Goal: Task Accomplishment & Management: Manage account settings

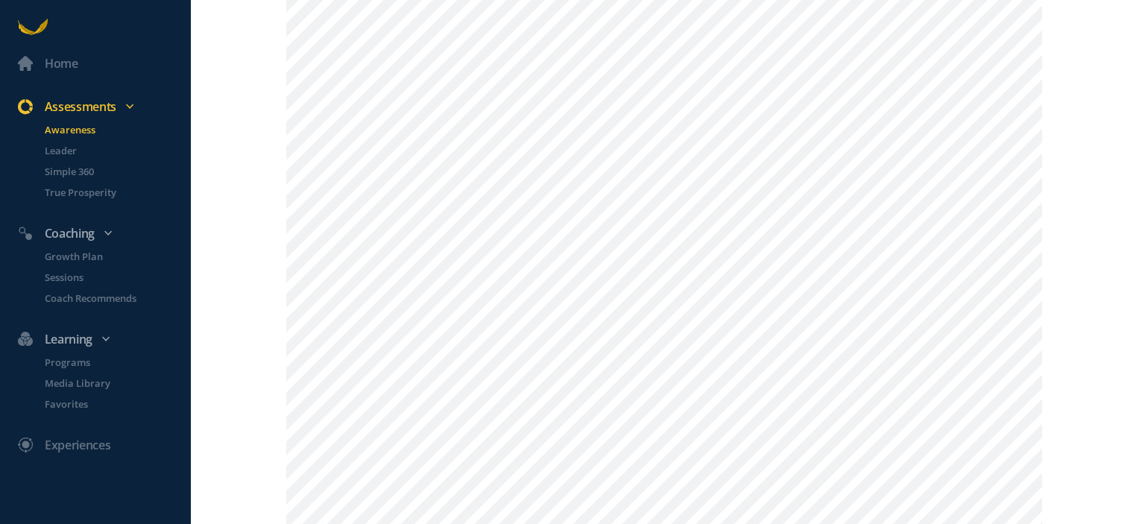
scroll to position [298, 0]
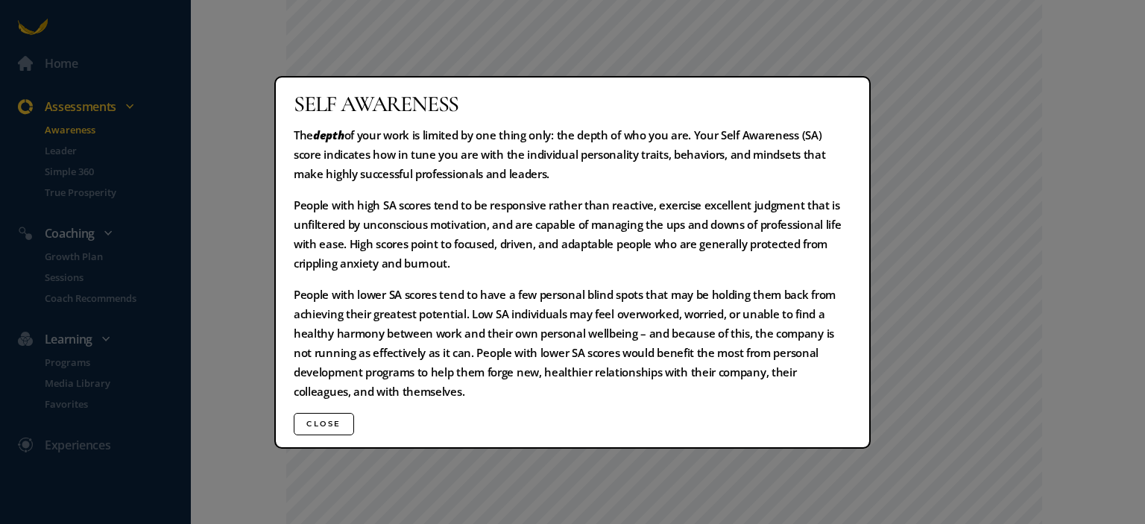
click at [933, 209] on div "Self Awareness The depth of your work is limited by one thing only: the depth o…" at bounding box center [572, 262] width 1145 height 524
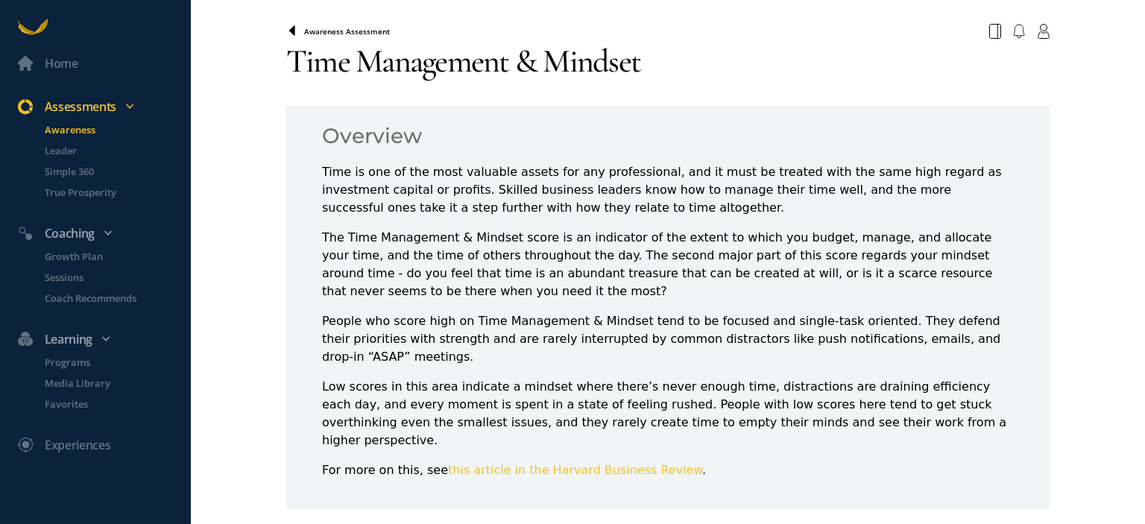
click at [289, 30] on icon at bounding box center [292, 30] width 6 height 10
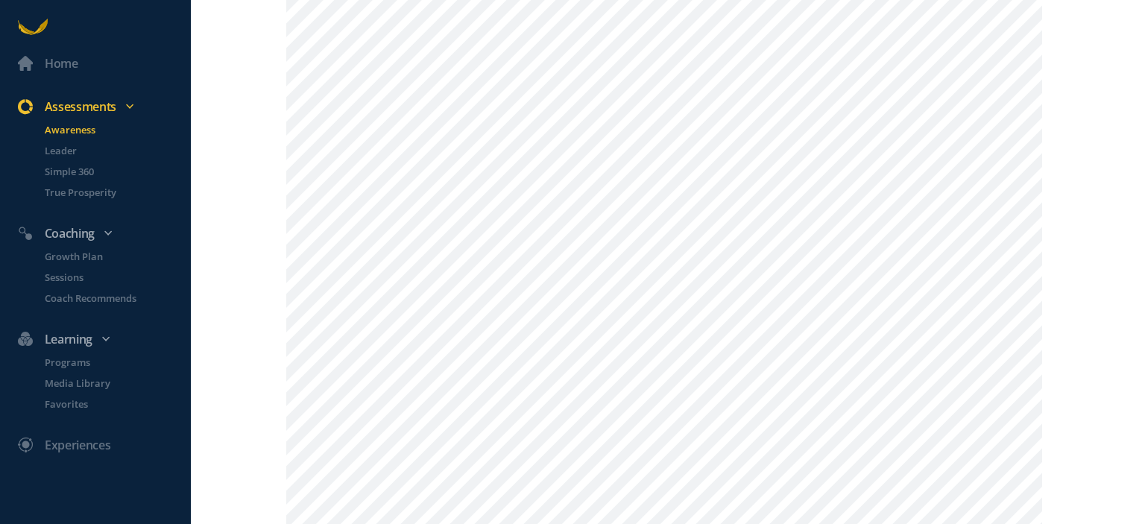
scroll to position [298, 0]
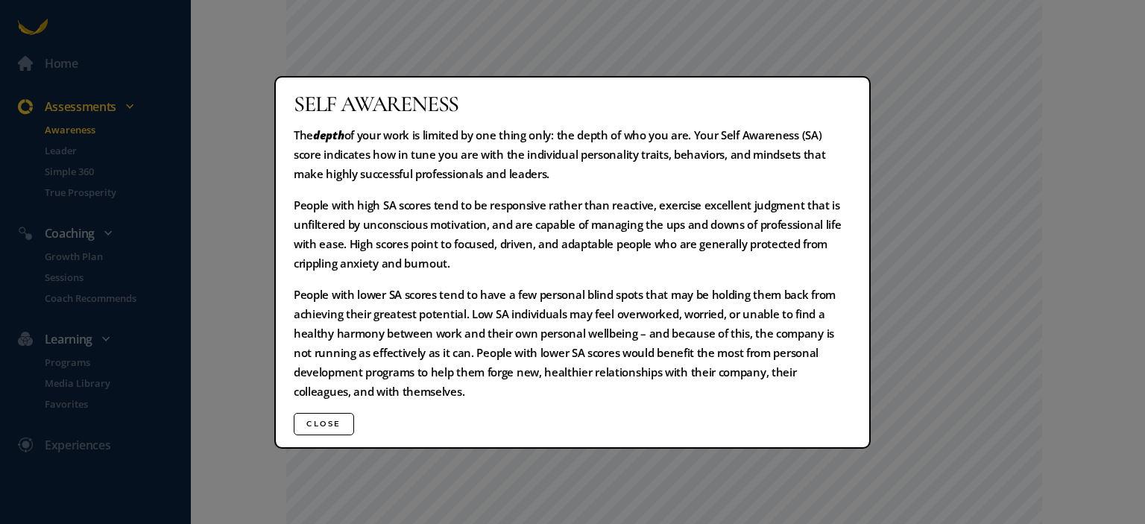
click at [339, 429] on button "Close" at bounding box center [324, 424] width 60 height 22
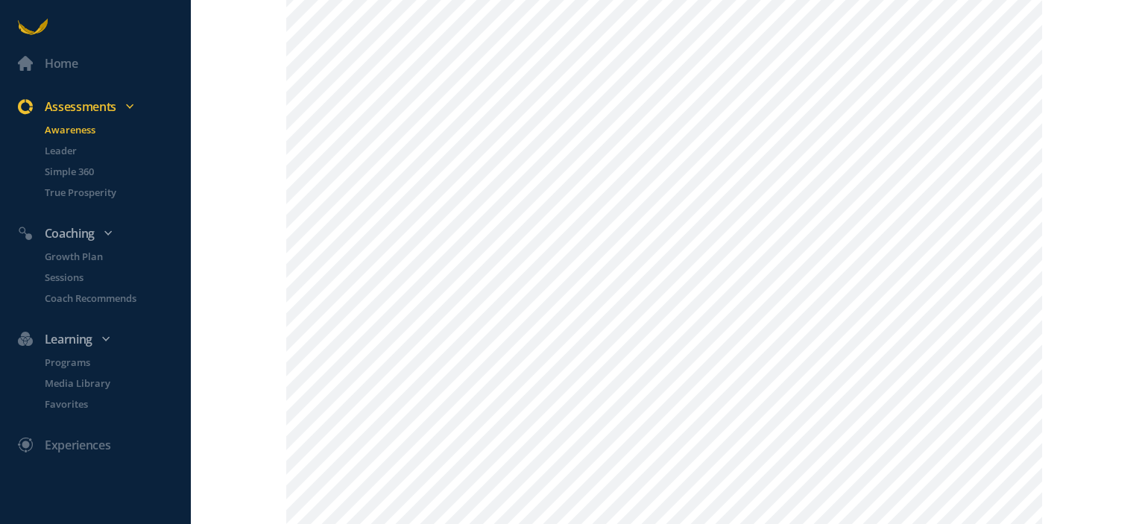
scroll to position [820, 0]
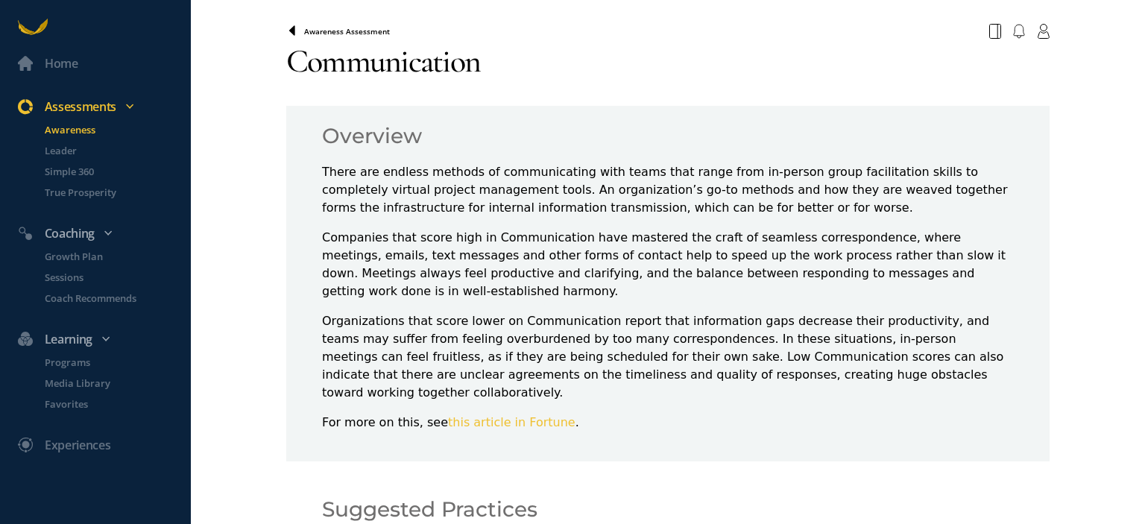
click at [290, 37] on icon at bounding box center [292, 31] width 12 height 12
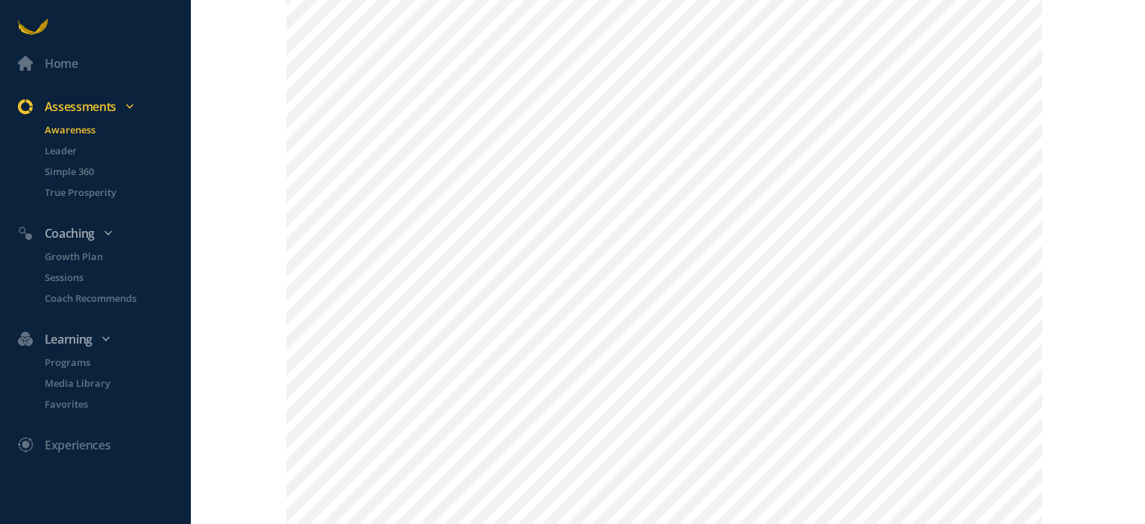
scroll to position [1044, 0]
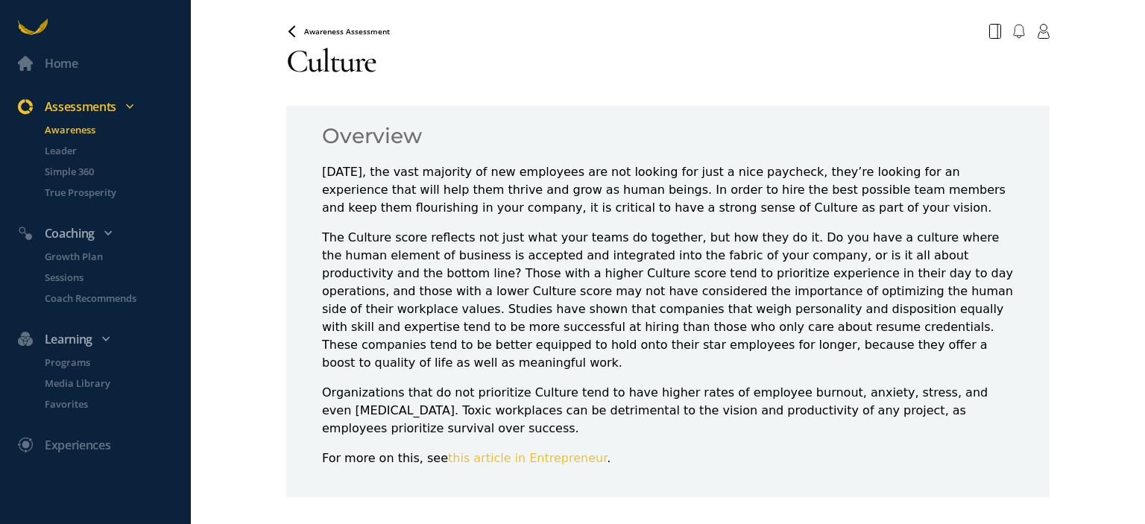
drag, startPoint x: 287, startPoint y: 30, endPoint x: 301, endPoint y: 58, distance: 31.7
click at [294, 45] on section "Awareness Assessment Culture" at bounding box center [667, 50] width 763 height 64
click at [326, 28] on span "Awareness Assessment" at bounding box center [347, 31] width 86 height 10
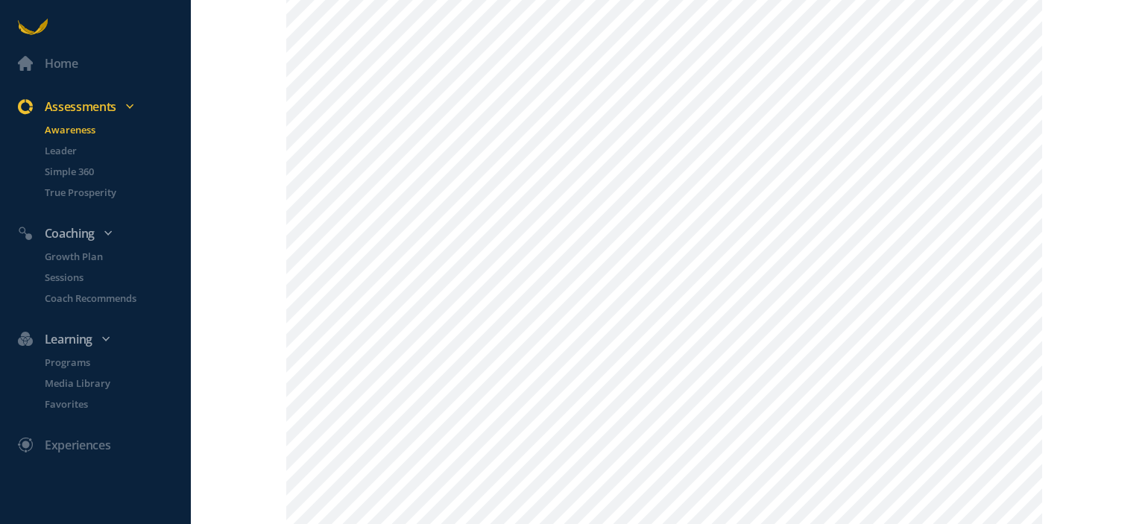
scroll to position [1193, 0]
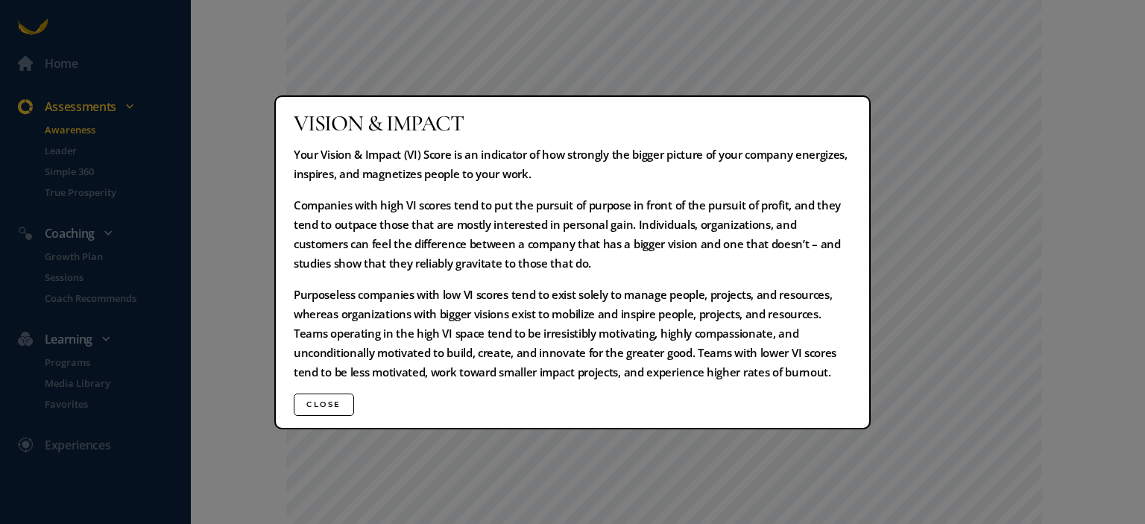
click at [1064, 236] on div "Vision & Impact Your Vision & Impact (VI) Score is an indicator of how strongly…" at bounding box center [572, 262] width 1145 height 524
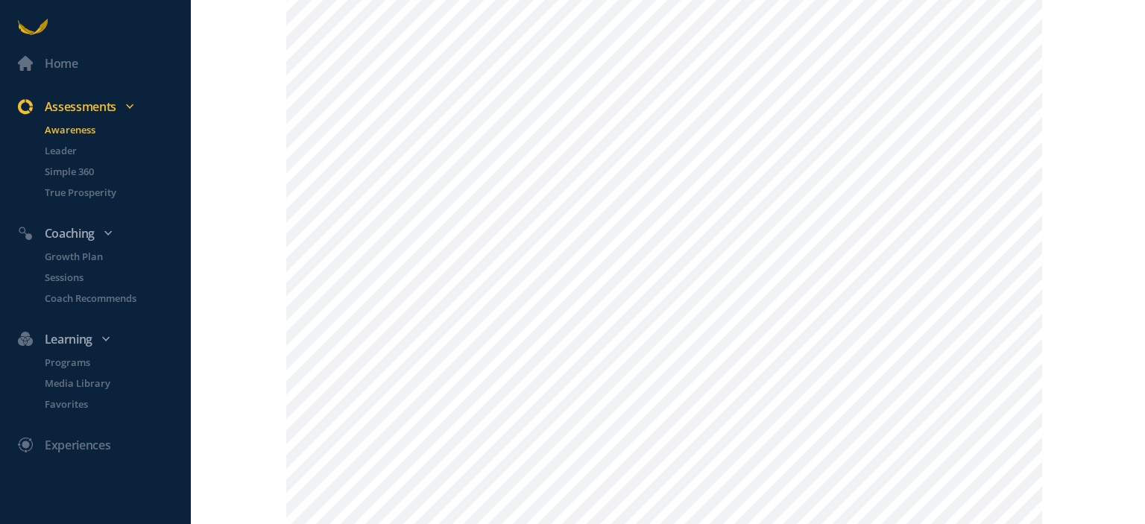
scroll to position [1491, 0]
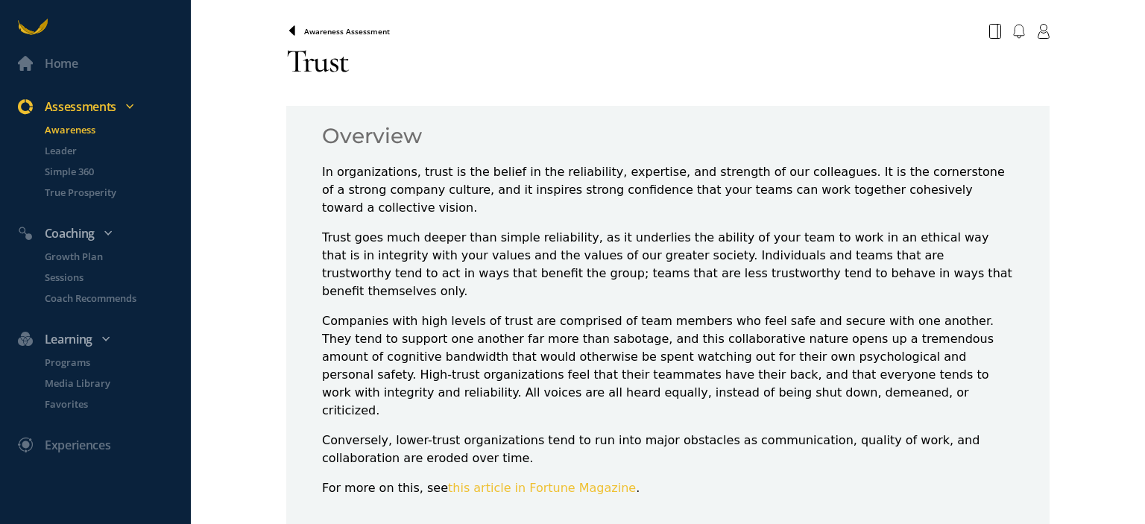
click at [289, 29] on icon at bounding box center [292, 30] width 6 height 10
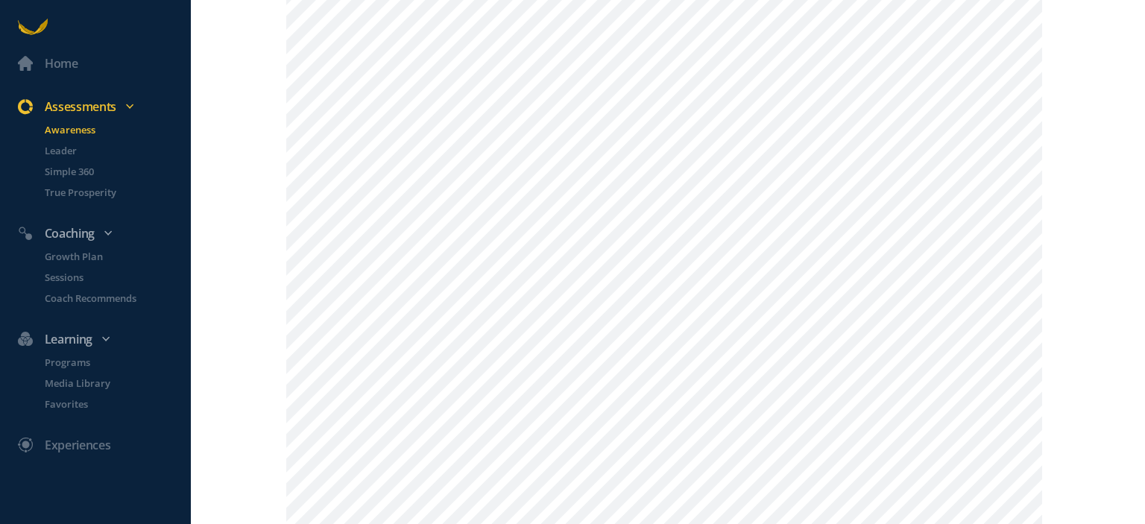
scroll to position [1500, 0]
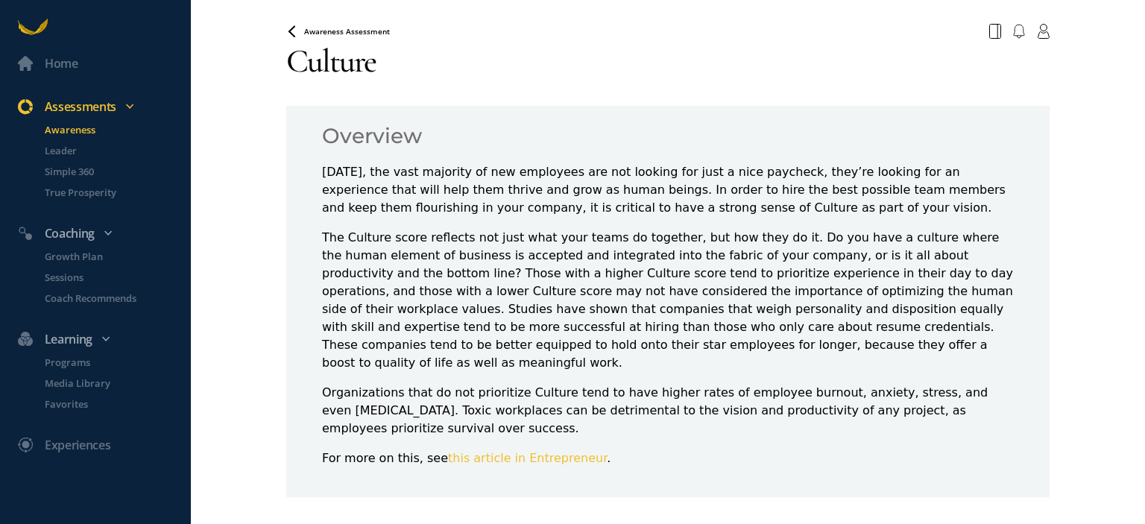
click at [289, 37] on div "Awareness Assessment" at bounding box center [667, 31] width 781 height 27
click at [291, 30] on icon at bounding box center [292, 30] width 6 height 10
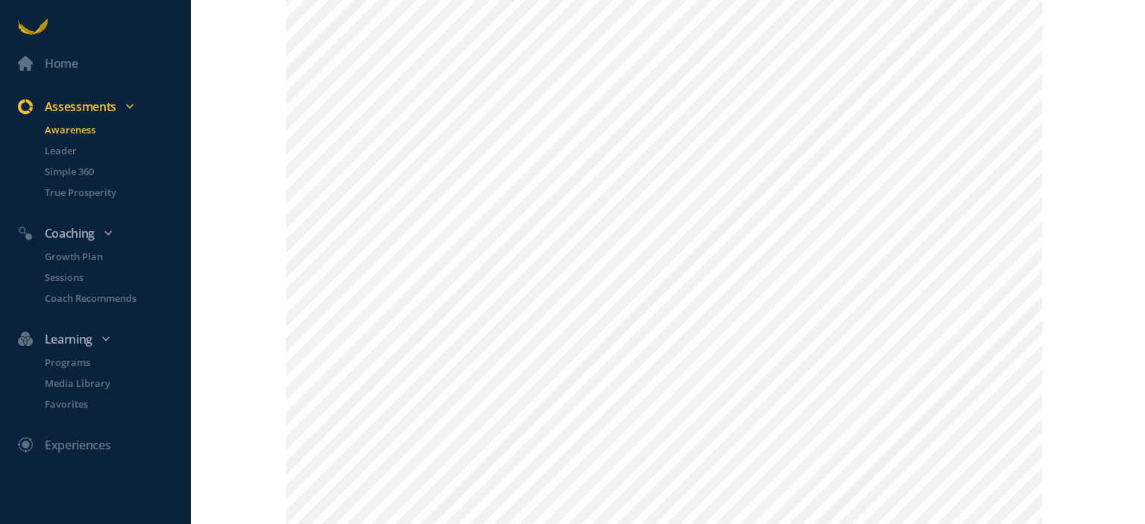
scroll to position [1500, 0]
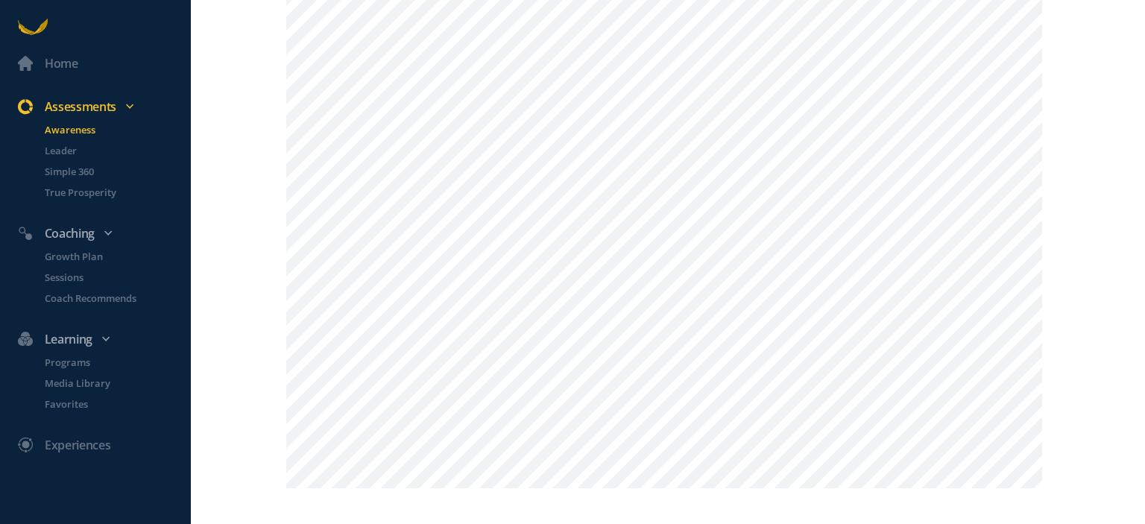
scroll to position [1747, 0]
click at [92, 196] on p "True Prosperity" at bounding box center [116, 192] width 143 height 15
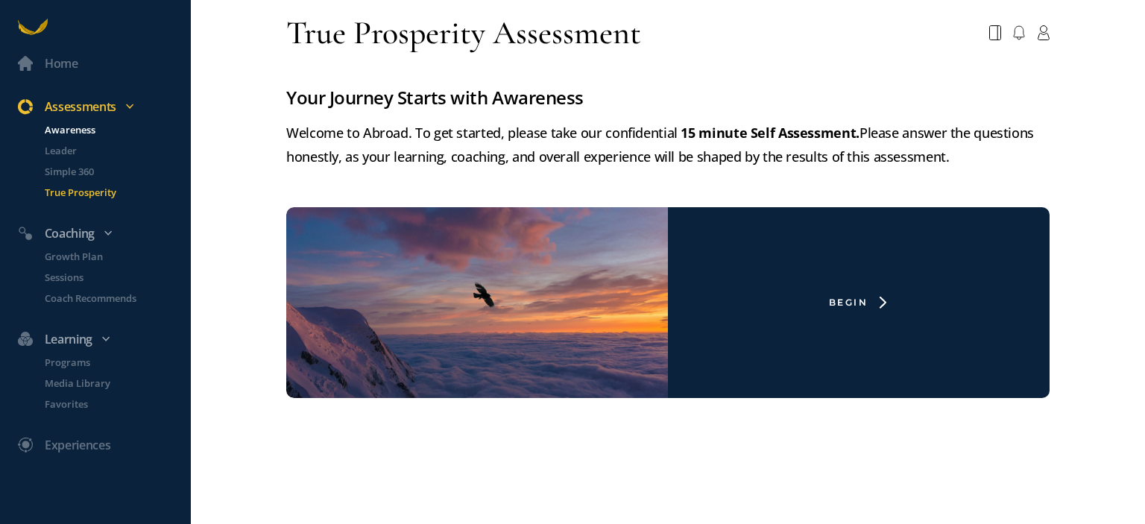
click at [81, 130] on p "Awareness" at bounding box center [116, 129] width 143 height 15
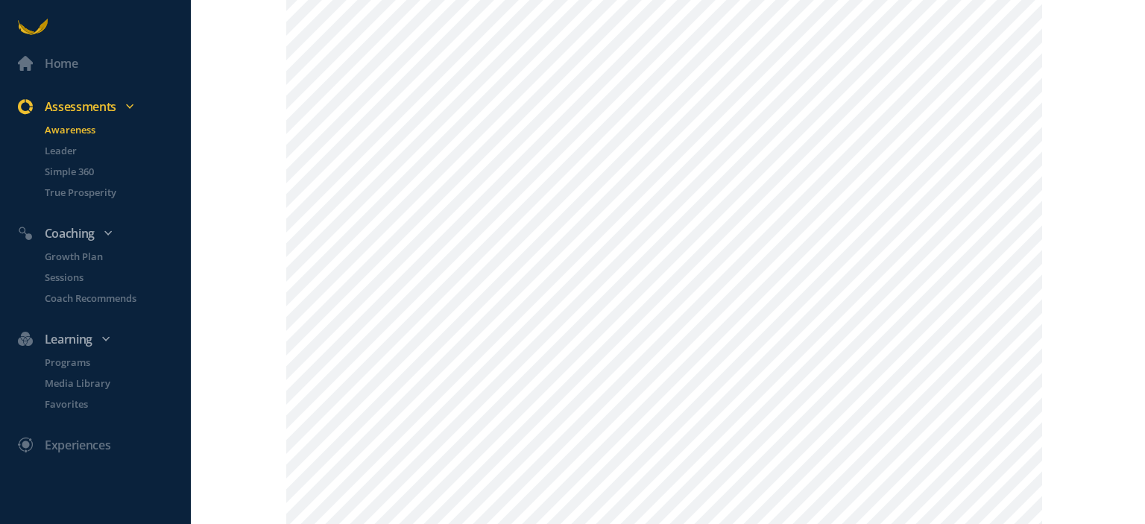
scroll to position [522, 0]
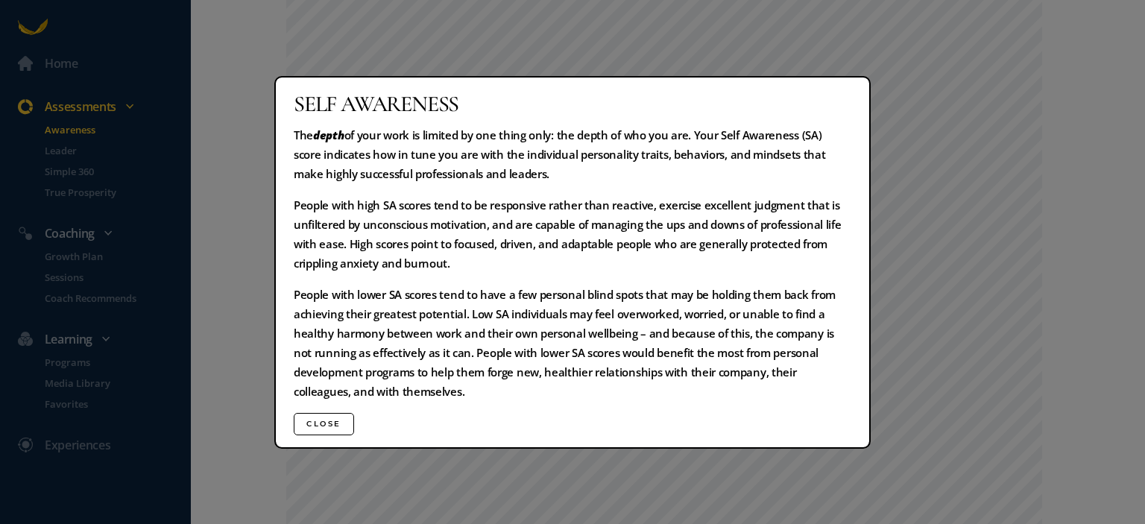
click at [408, 22] on div "Self Awareness The depth of your work is limited by one thing only: the depth o…" at bounding box center [572, 262] width 1145 height 524
click at [329, 426] on button "Close" at bounding box center [324, 424] width 60 height 22
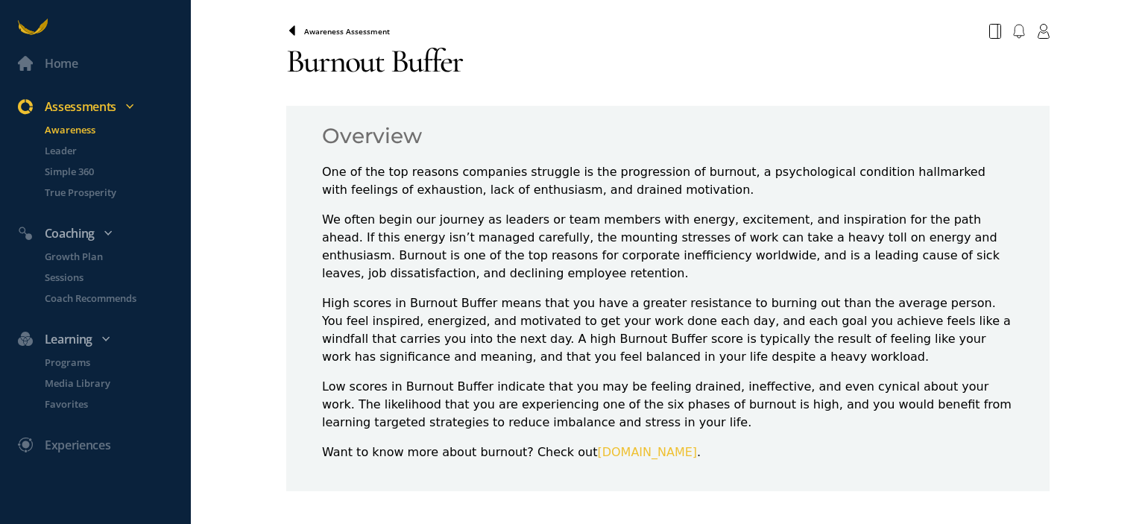
click at [293, 28] on icon at bounding box center [292, 31] width 12 height 12
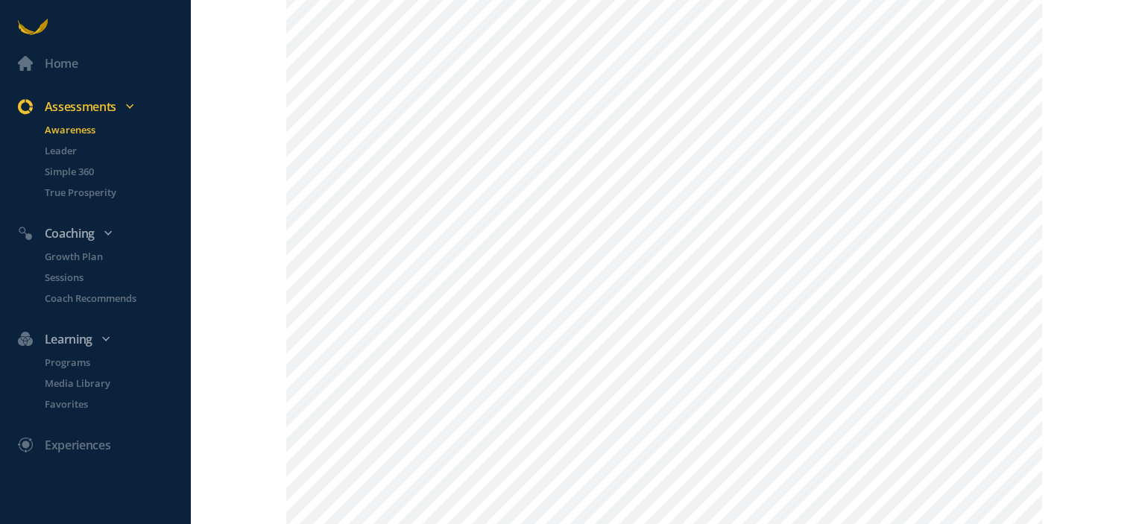
scroll to position [522, 0]
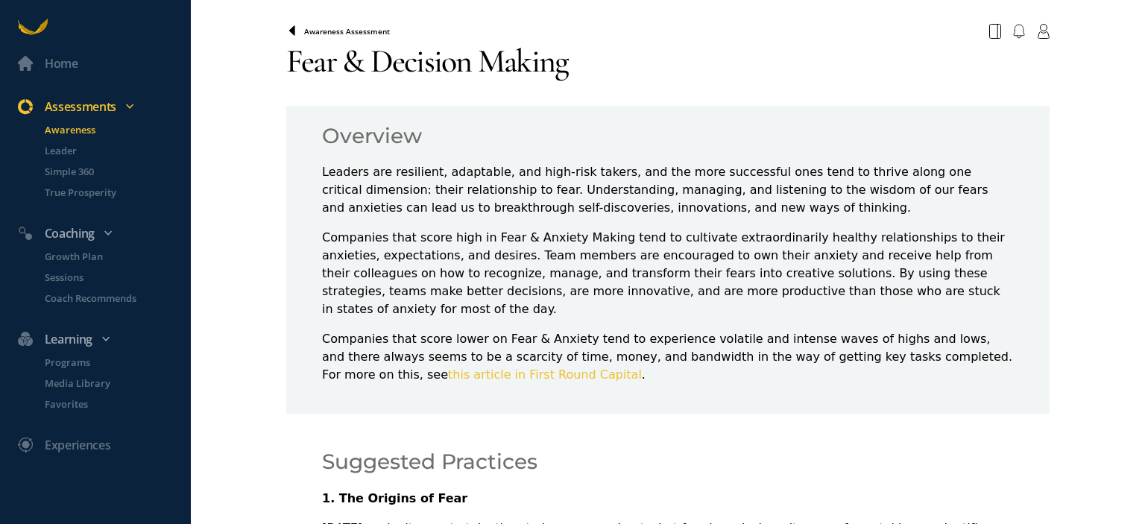
click at [286, 35] on icon at bounding box center [292, 31] width 12 height 12
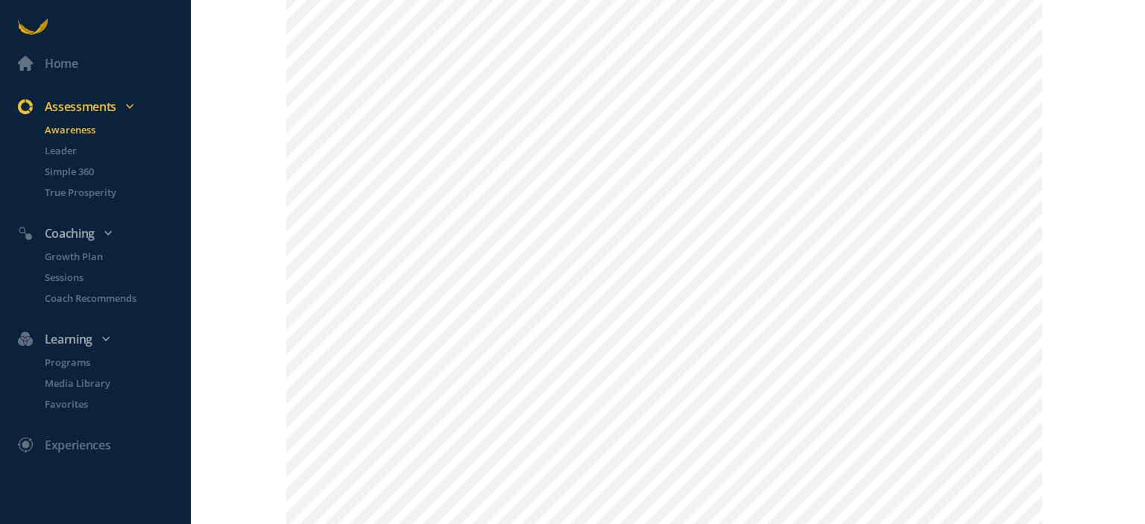
scroll to position [373, 0]
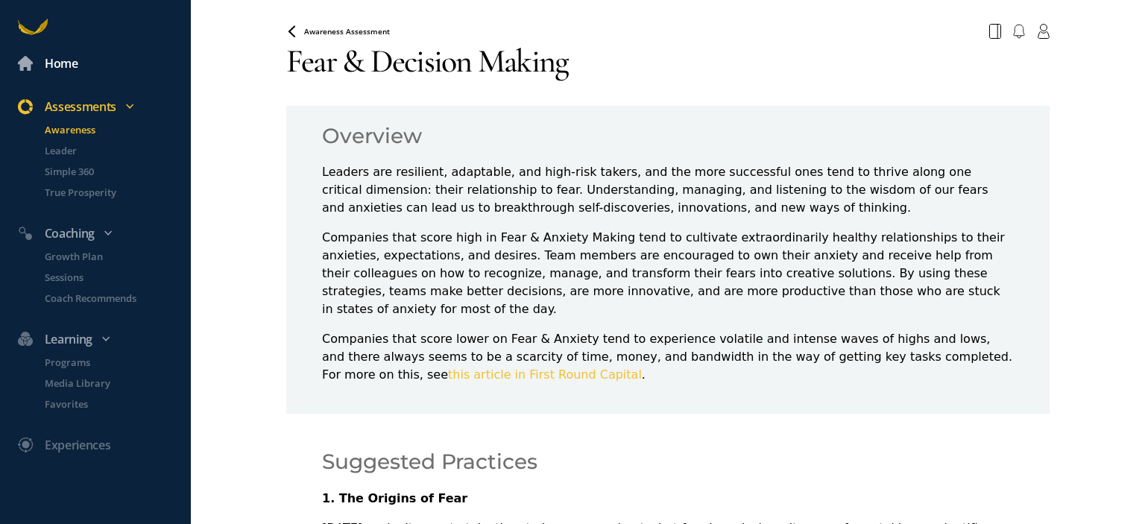
click at [44, 60] on div "Home" at bounding box center [103, 63] width 170 height 19
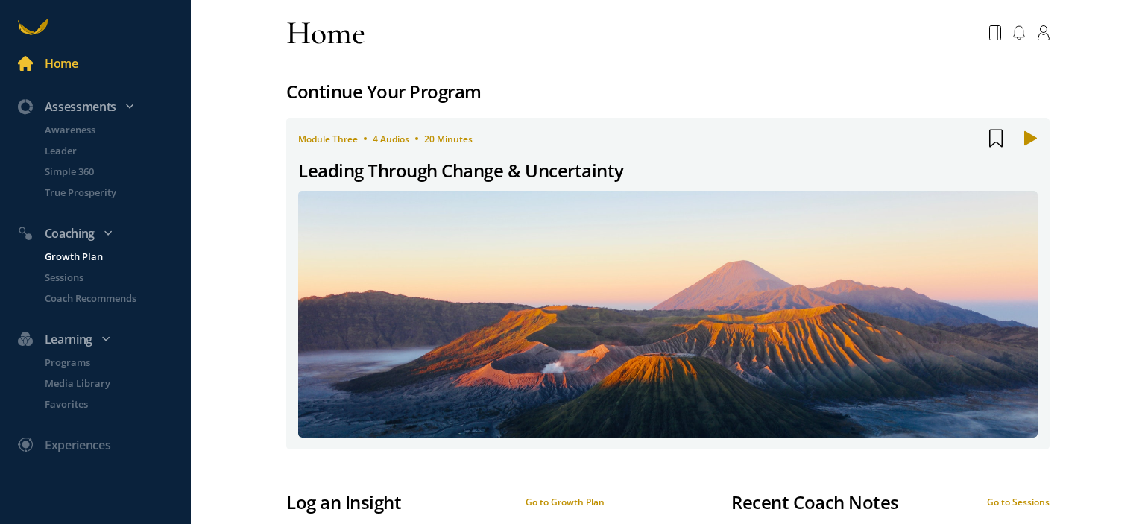
click at [81, 252] on p "Growth Plan" at bounding box center [116, 256] width 143 height 15
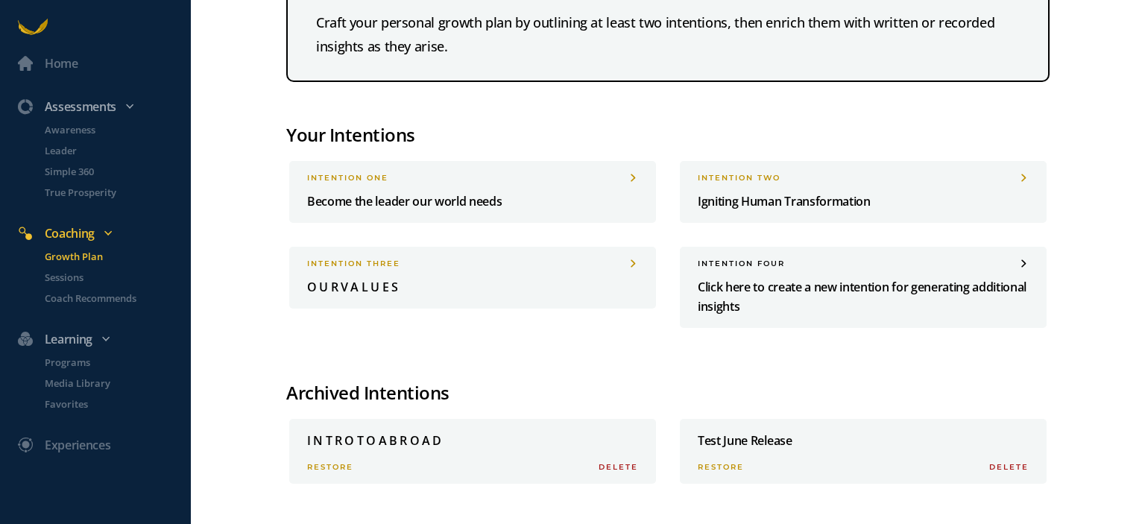
scroll to position [95, 0]
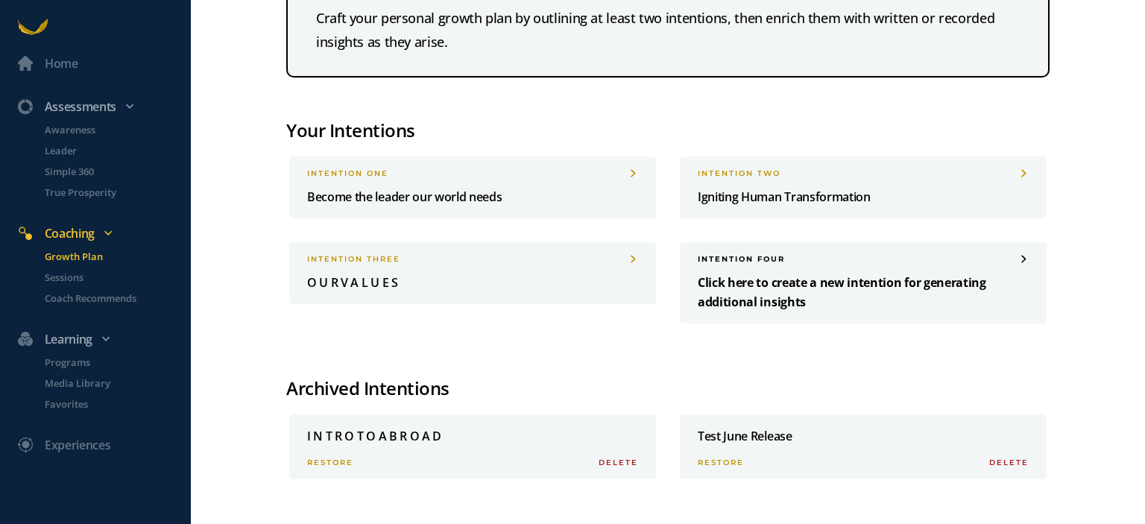
click at [795, 285] on p "Click here to create a new intention for generating additional insights" at bounding box center [863, 292] width 331 height 39
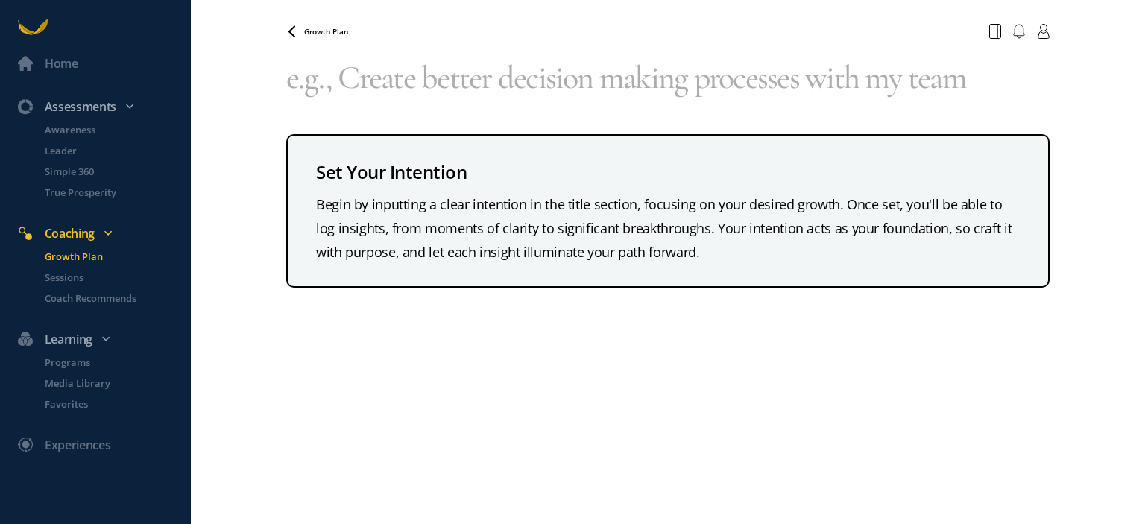
click at [426, 175] on div "Set Your Intention" at bounding box center [668, 172] width 704 height 28
copy div "Intention"
click at [376, 84] on textarea at bounding box center [667, 78] width 763 height 66
paste textarea "Intention"
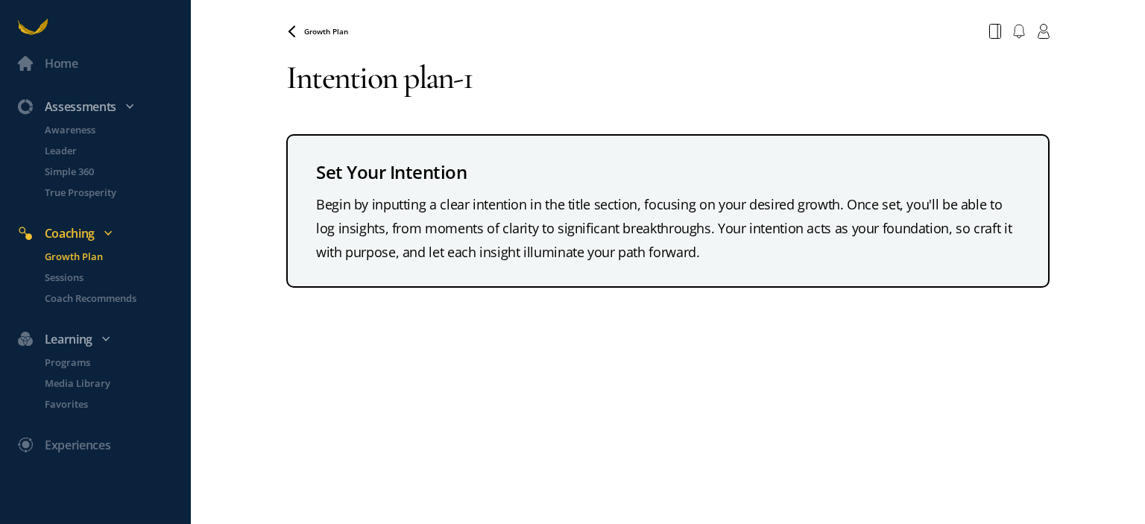
type textarea "Intention plan-1"
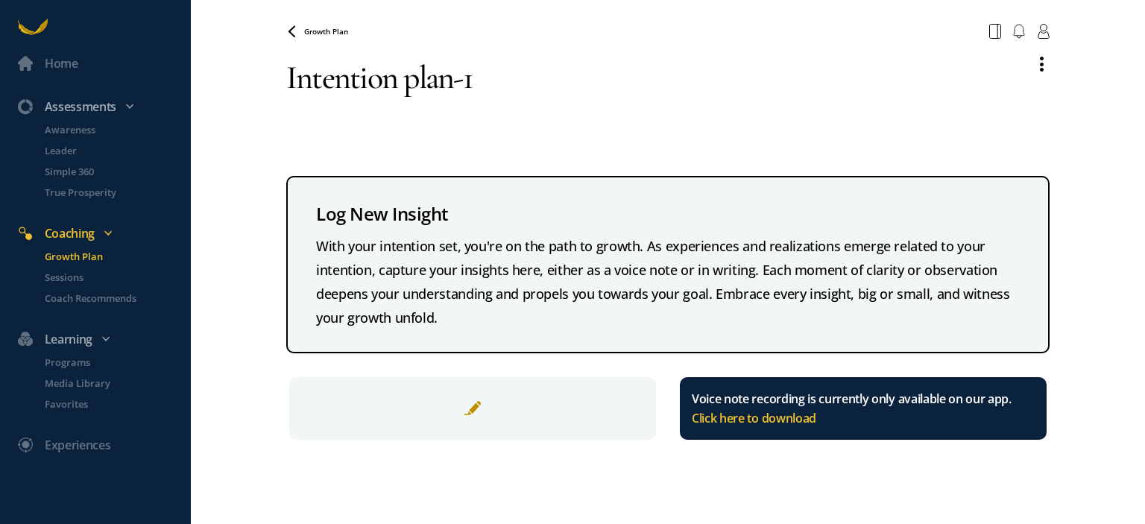
click at [461, 401] on div at bounding box center [472, 408] width 367 height 63
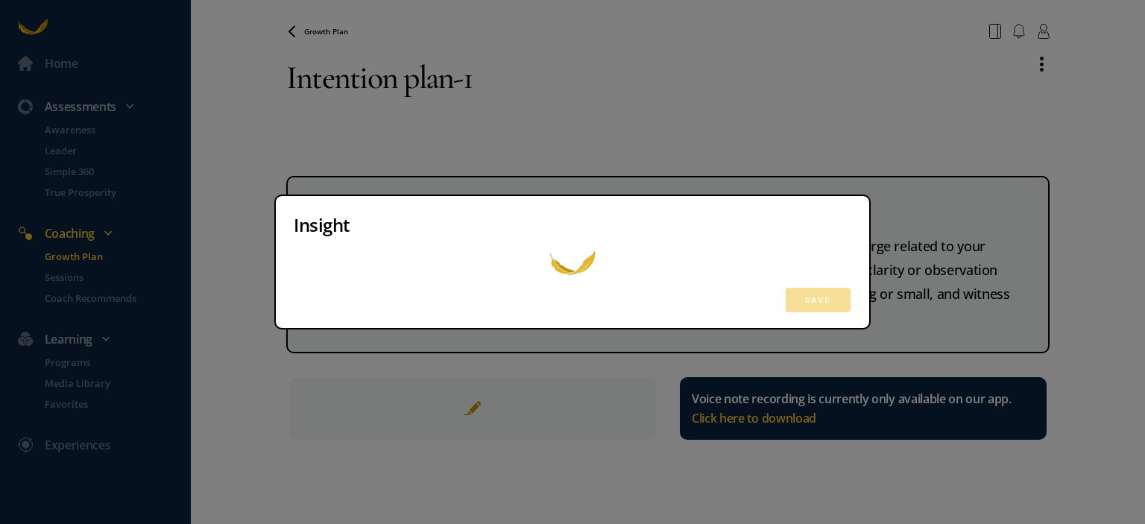
click at [528, 142] on div "Insight Save" at bounding box center [572, 262] width 1145 height 524
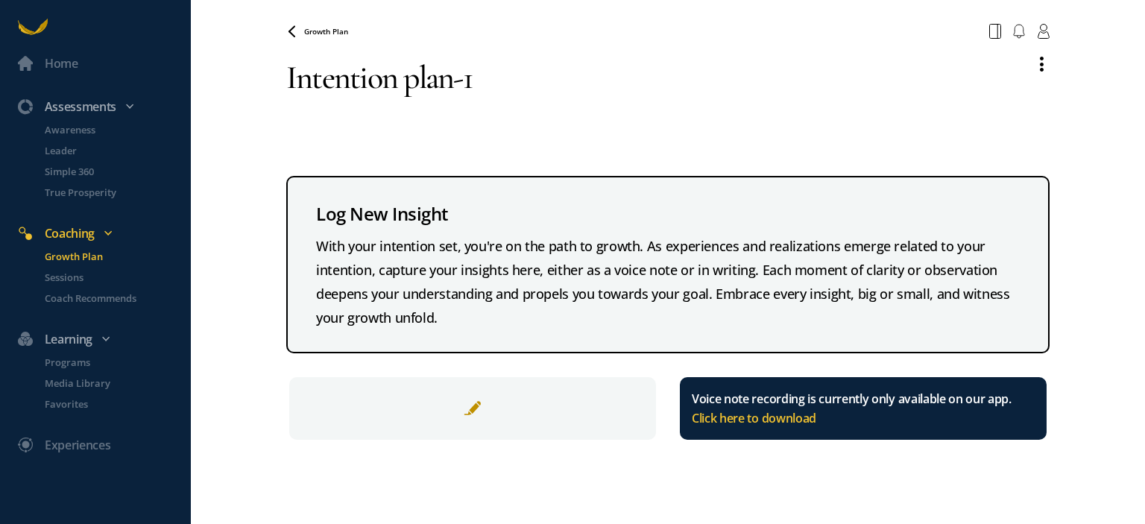
click at [517, 259] on div "With your intention set, you're on the path to growth. As experiences and reali…" at bounding box center [668, 281] width 704 height 95
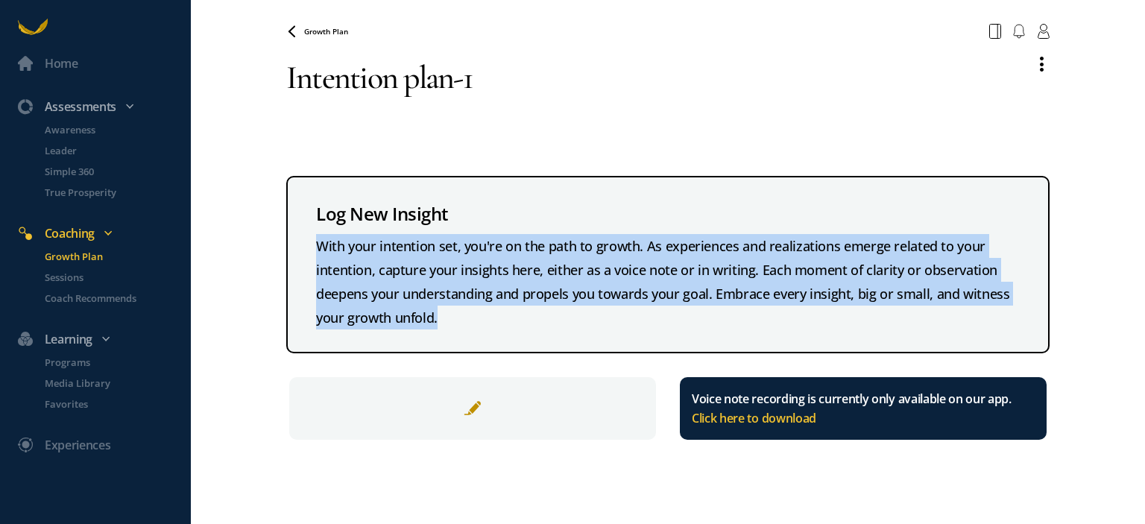
click at [517, 259] on div "With your intention set, you're on the path to growth. As experiences and reali…" at bounding box center [668, 281] width 704 height 95
copy div "With your intention set, you're on the path to growth. As experiences and reali…"
click at [471, 394] on div at bounding box center [472, 408] width 367 height 63
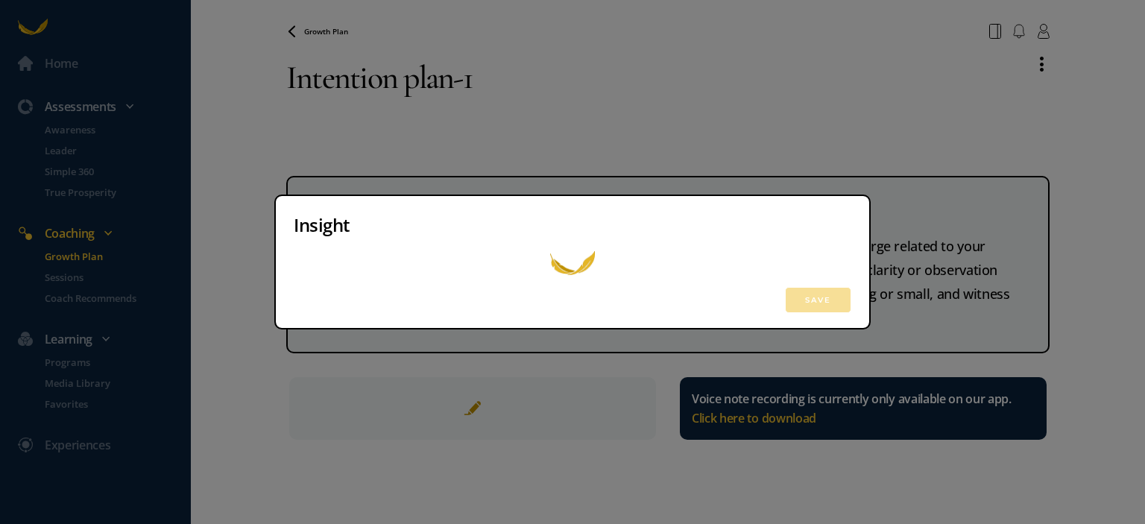
click at [502, 280] on div "Insight Save" at bounding box center [572, 262] width 593 height 132
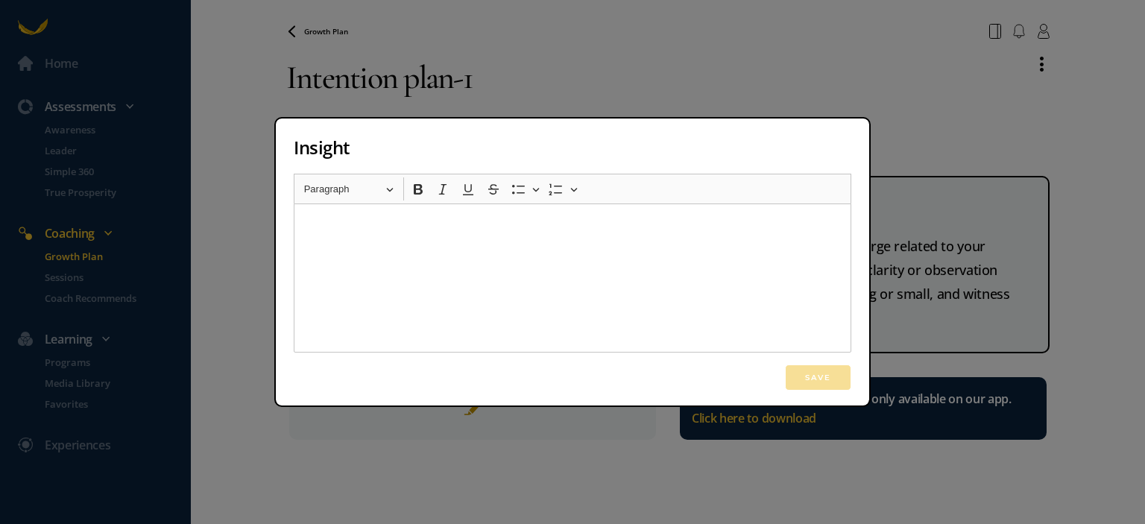
click at [505, 272] on div "Rich Text Editor, main" at bounding box center [573, 277] width 558 height 149
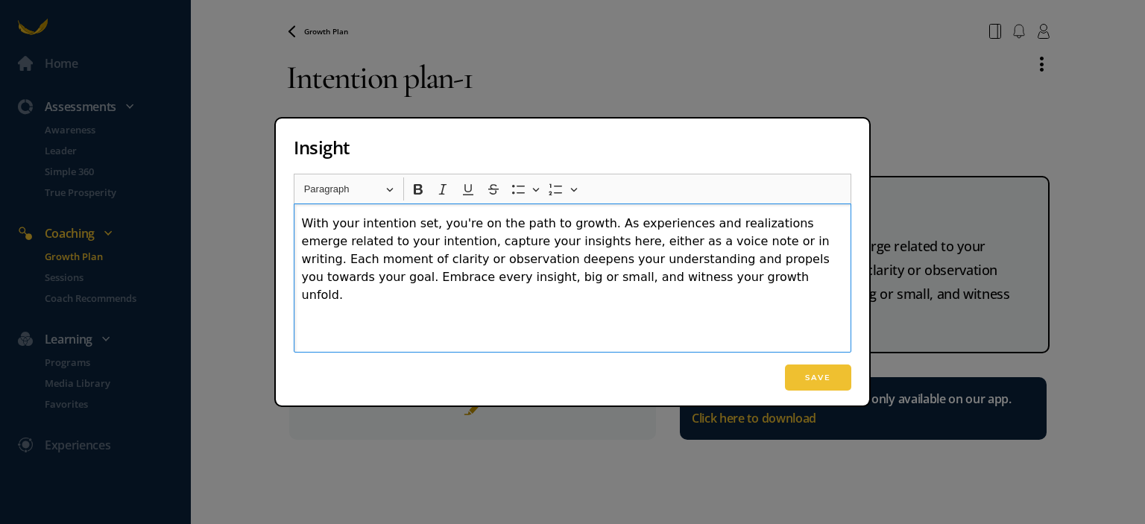
click at [588, 224] on p "With your intention set, you're on the path to growth. As experiences and reali…" at bounding box center [573, 259] width 542 height 89
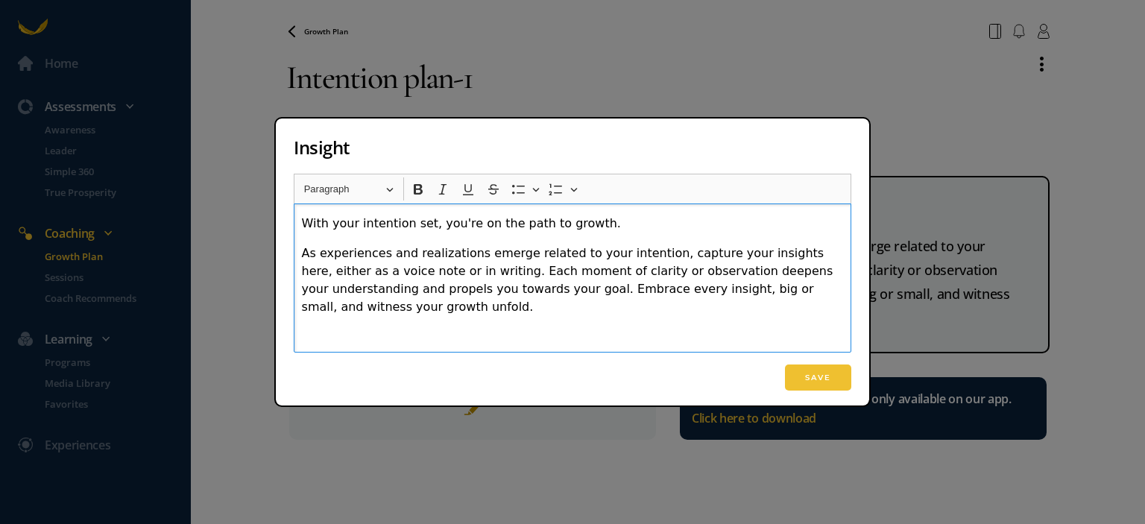
click at [452, 271] on p "As experiences and realizations emerge related to your intention, capture your …" at bounding box center [573, 280] width 542 height 72
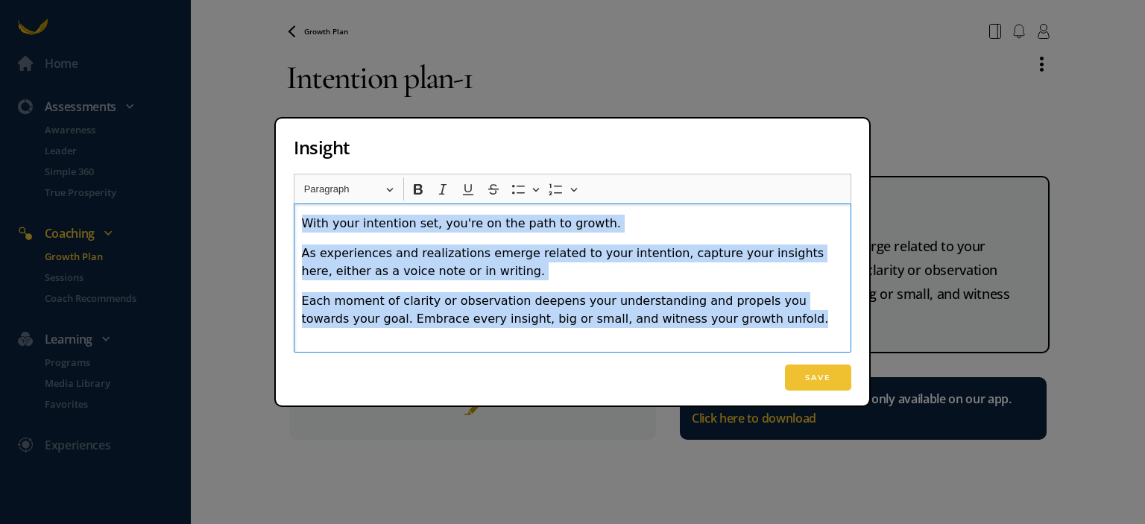
drag, startPoint x: 707, startPoint y: 321, endPoint x: 259, endPoint y: 222, distance: 458.8
click at [259, 222] on div "Insight Rich Text Editor Heading Paragraph Paragraph Heading 1 Heading 2 Headin…" at bounding box center [572, 262] width 1145 height 524
click at [546, 189] on button "Numbered List Numbered List" at bounding box center [556, 189] width 22 height 22
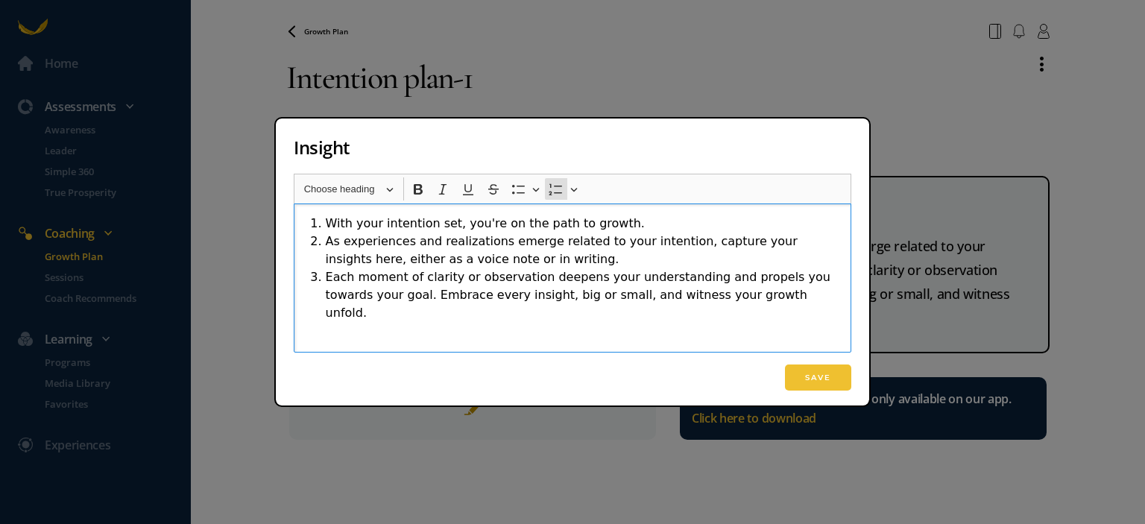
click at [604, 334] on p "Rich Text Editor, main" at bounding box center [573, 352] width 542 height 36
click at [821, 375] on button "Save" at bounding box center [818, 377] width 66 height 26
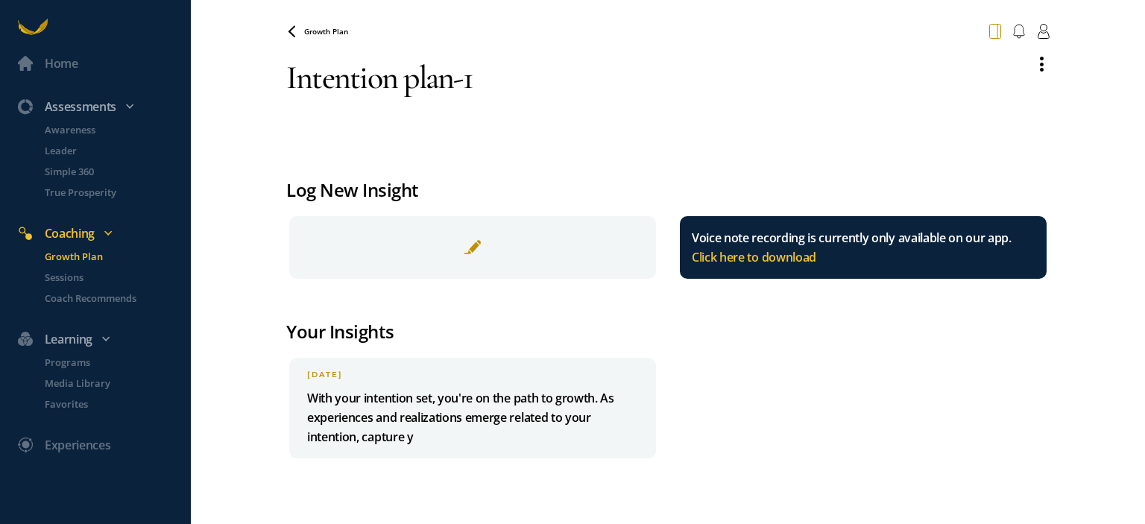
click at [991, 33] on icon at bounding box center [995, 31] width 12 height 15
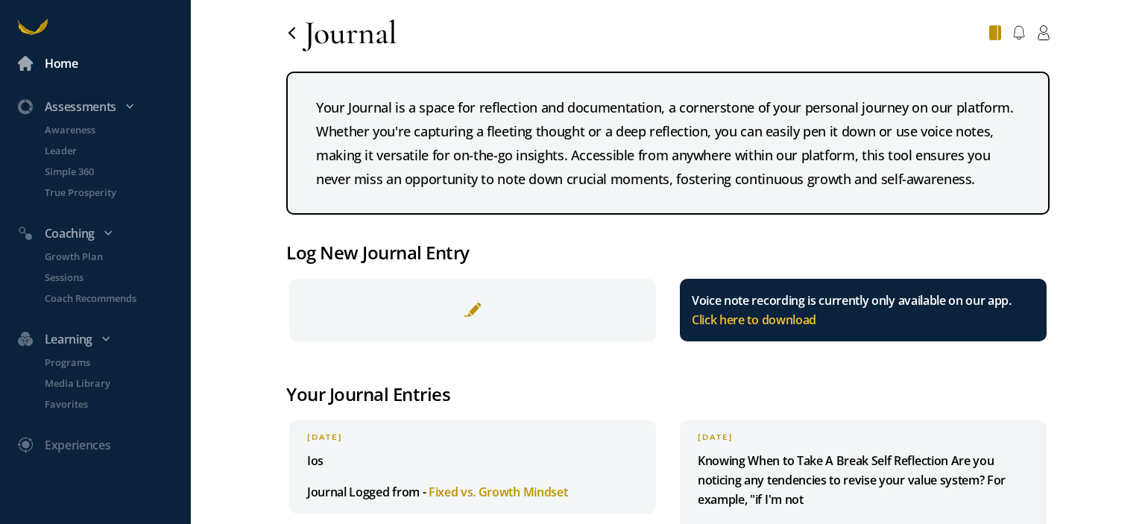
click at [61, 60] on div "Home" at bounding box center [62, 63] width 34 height 19
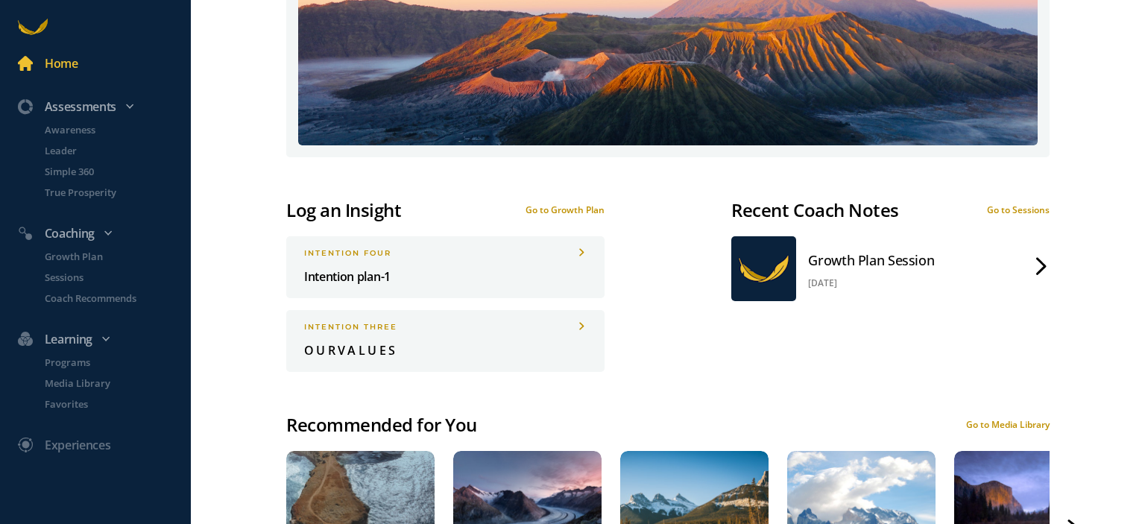
scroll to position [334, 0]
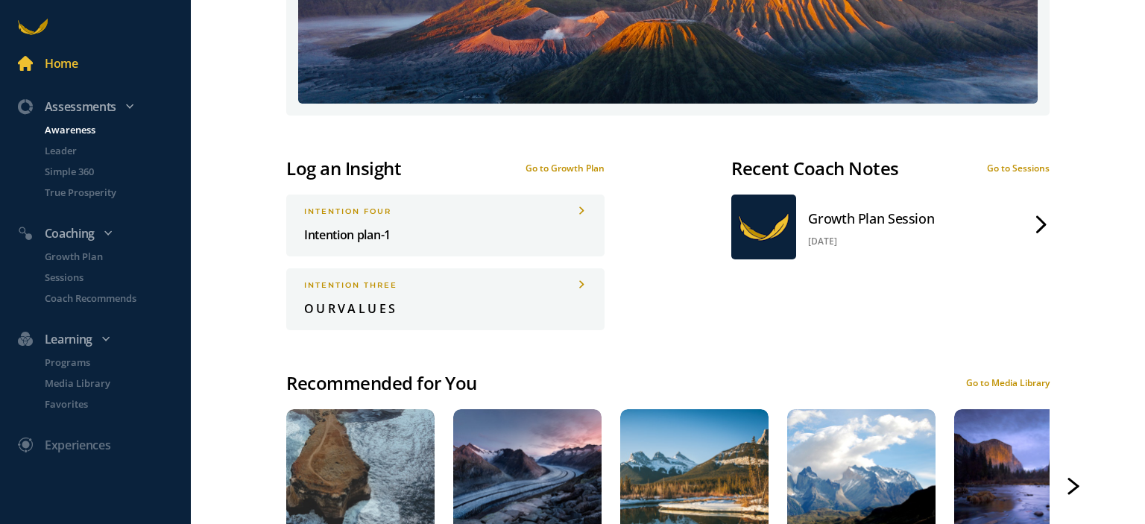
click at [81, 124] on p "Awareness" at bounding box center [116, 129] width 143 height 15
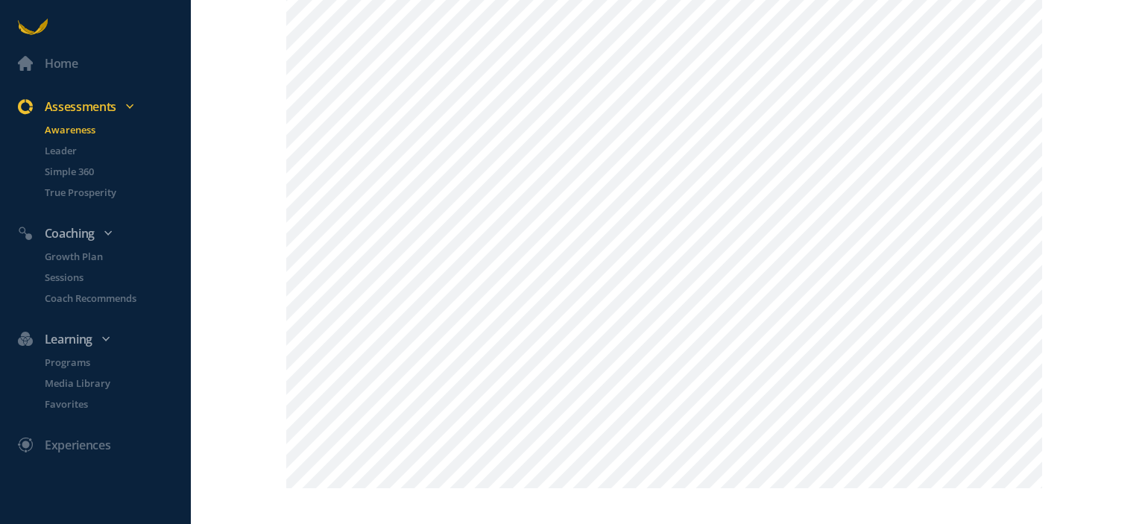
scroll to position [1202, 0]
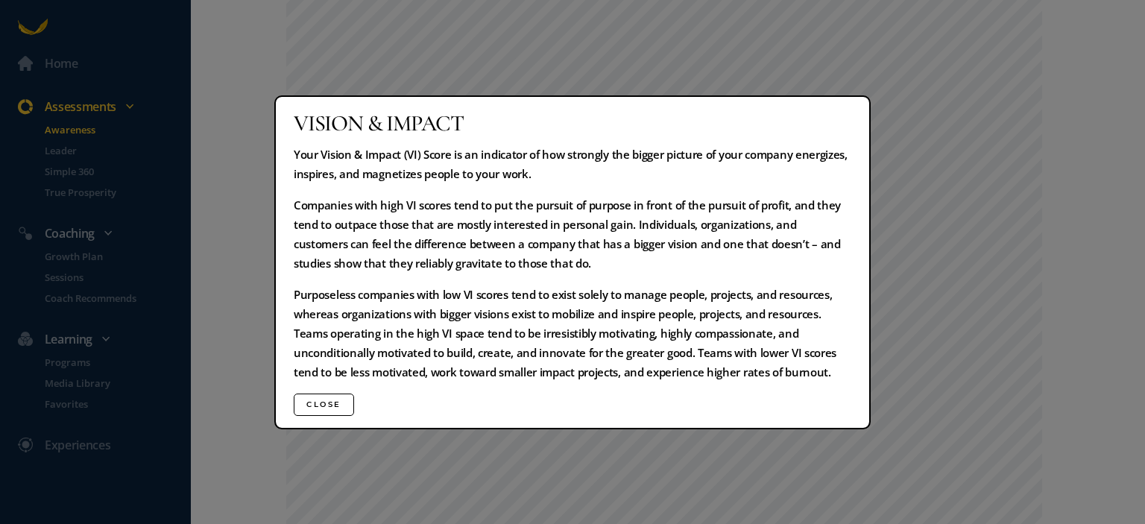
click at [1073, 229] on div "Vision & Impact Your Vision & Impact (VI) Score is an indicator of how strongly…" at bounding box center [572, 262] width 1145 height 524
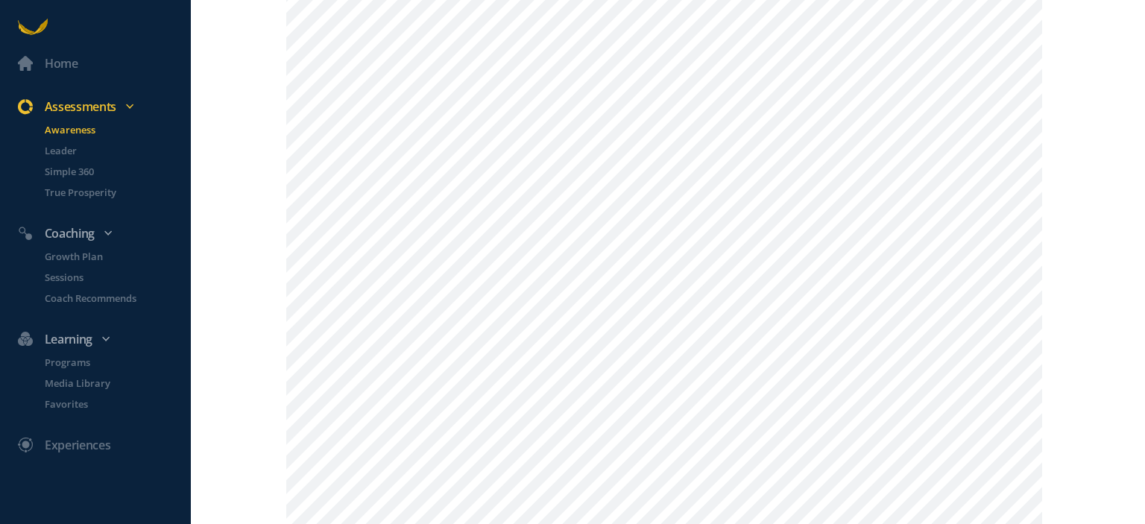
scroll to position [829, 0]
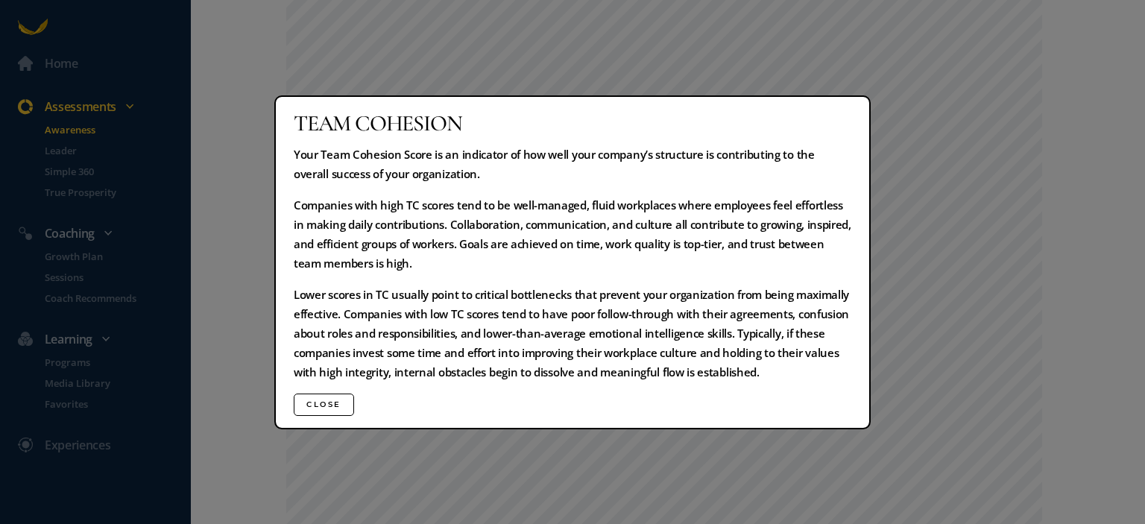
click at [1078, 233] on div "Team Cohesion Your Team Cohesion Score is an indicator of how well your company…" at bounding box center [572, 262] width 1145 height 524
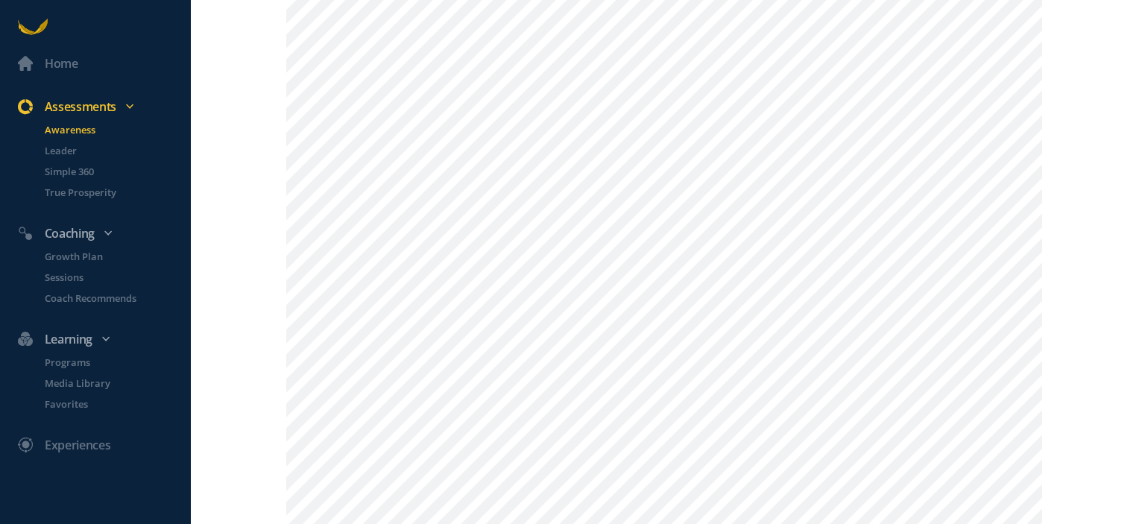
scroll to position [307, 0]
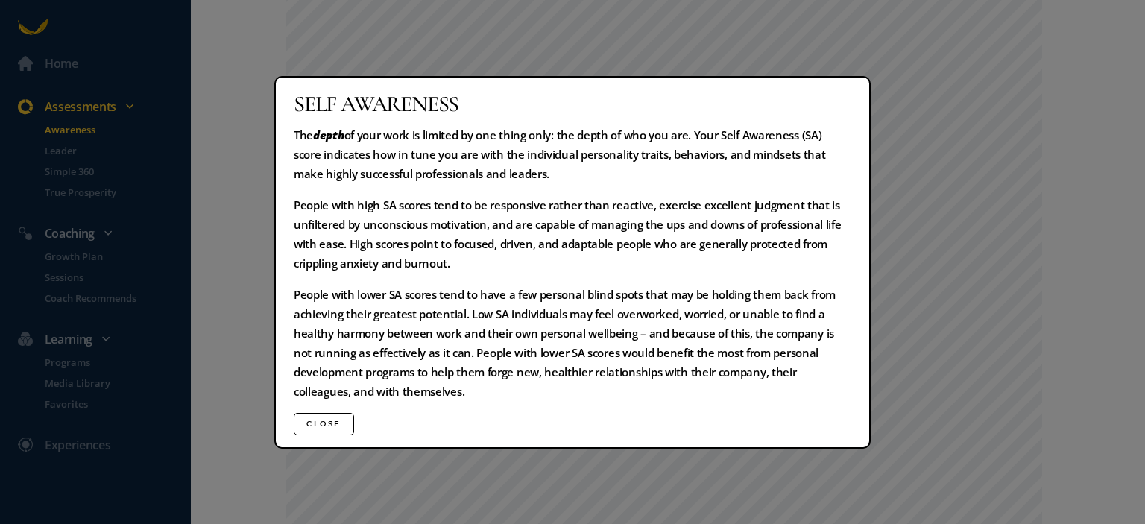
click at [1064, 265] on div "Self Awareness The depth of your work is limited by one thing only: the depth o…" at bounding box center [572, 262] width 1145 height 524
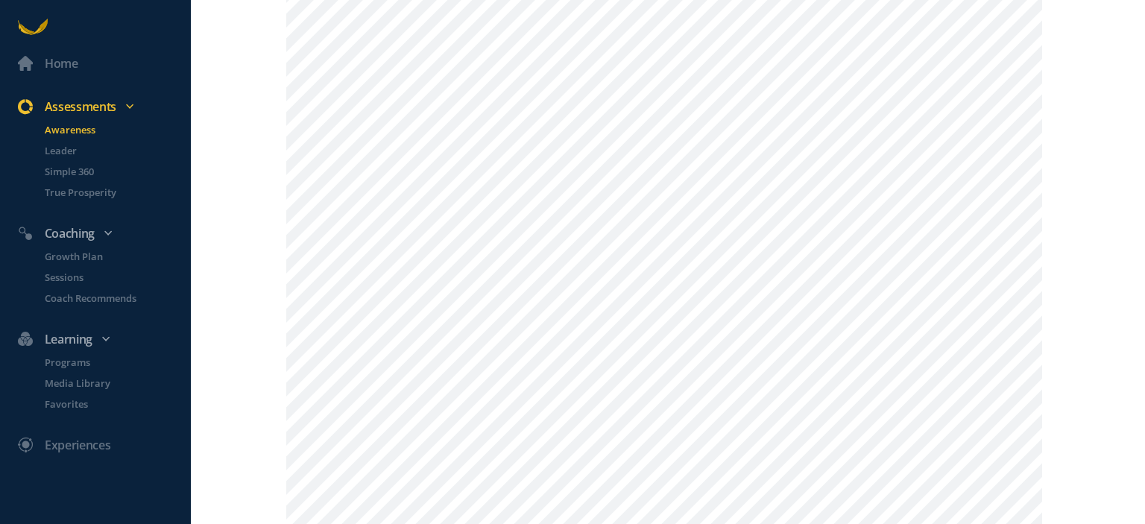
scroll to position [158, 0]
click at [81, 58] on div "Home" at bounding box center [103, 63] width 170 height 19
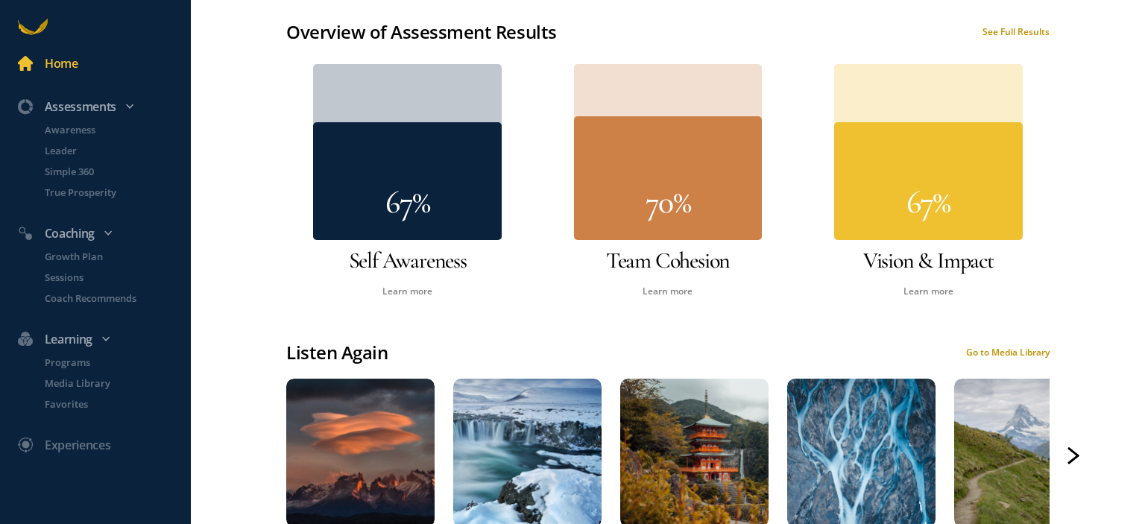
scroll to position [960, 0]
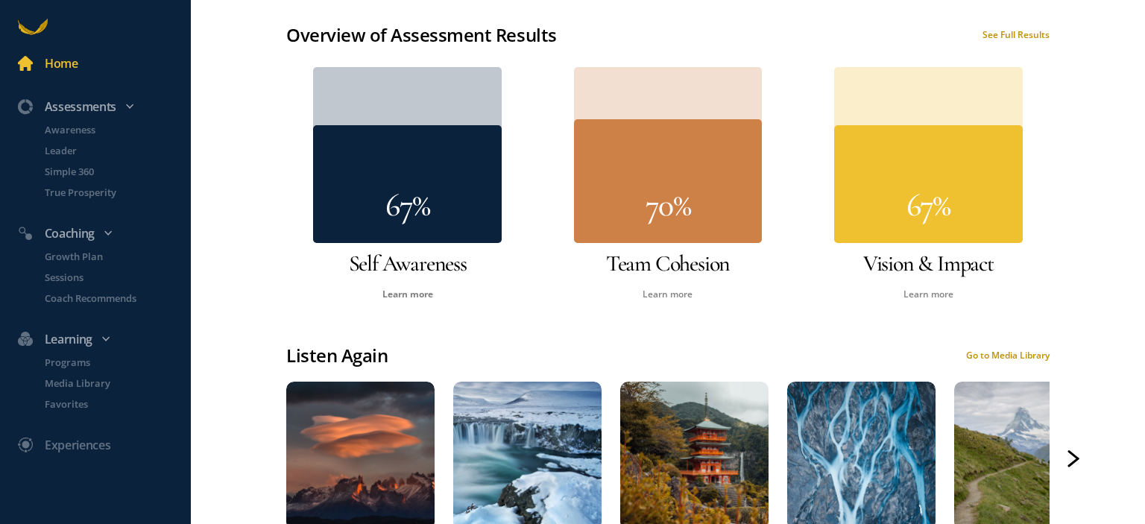
click at [405, 288] on link "Learn more" at bounding box center [407, 294] width 51 height 13
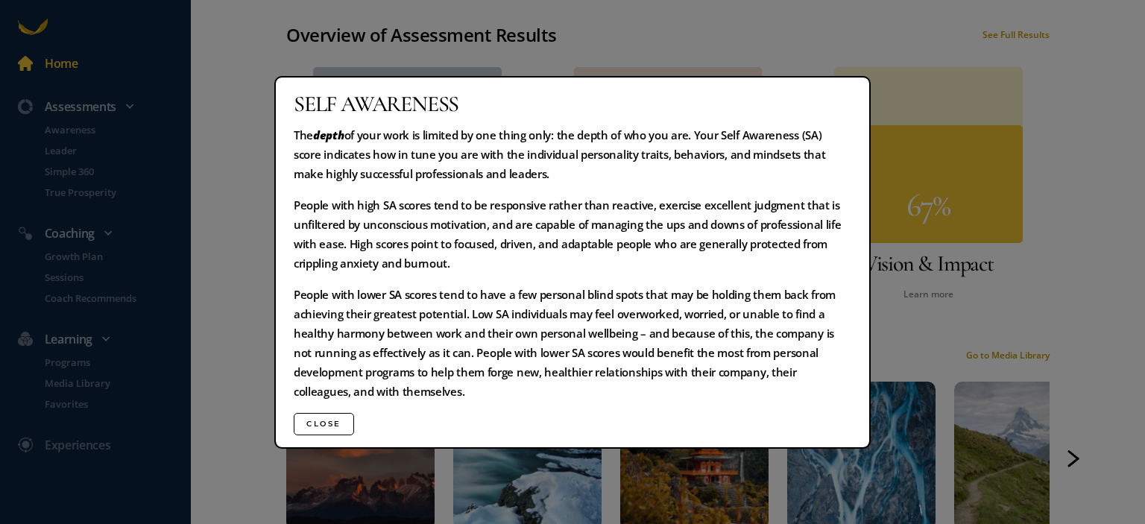
click at [563, 288] on p "People with lower SA scores tend to have a few personal blind spots that may be…" at bounding box center [573, 343] width 558 height 116
click at [900, 274] on div "Self Awareness The depth of your work is limited by one thing only: the depth o…" at bounding box center [572, 262] width 1145 height 524
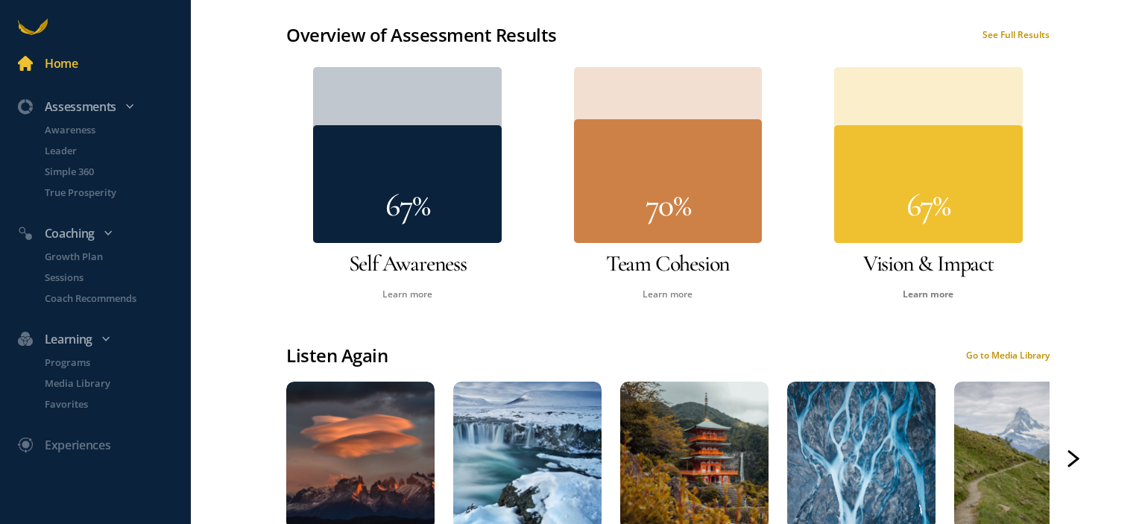
click at [910, 288] on link "Learn more" at bounding box center [928, 294] width 51 height 13
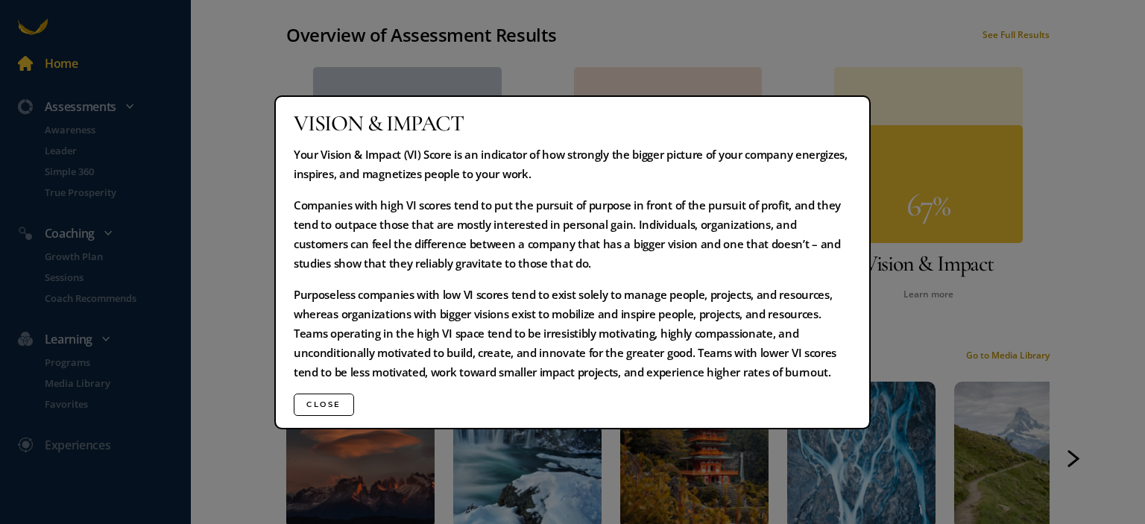
click at [995, 301] on div "Vision & Impact Your Vision & Impact (VI) Score is an indicator of how strongly…" at bounding box center [572, 262] width 1145 height 524
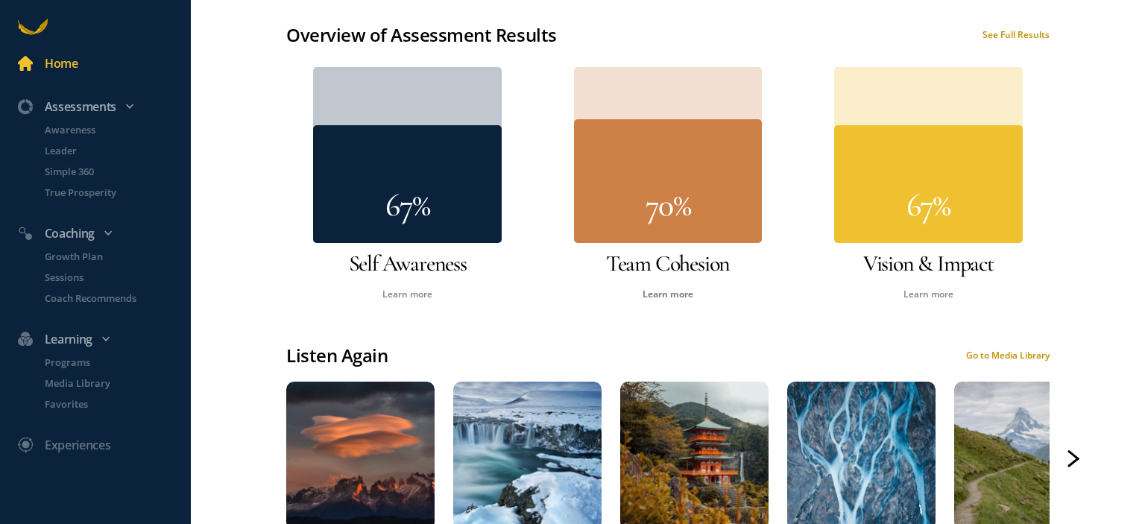
click at [660, 288] on link "Learn more" at bounding box center [668, 294] width 51 height 13
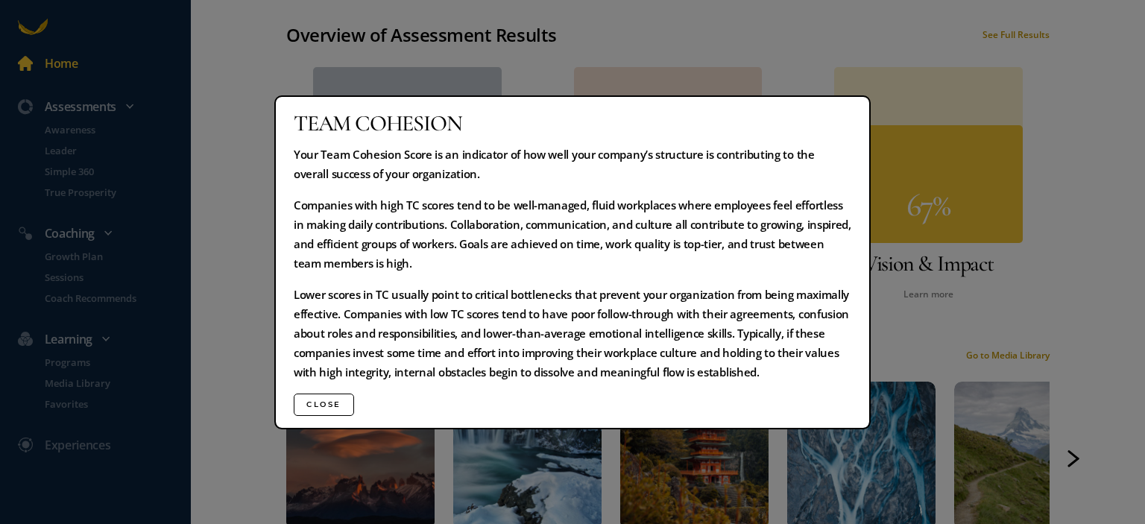
click at [938, 286] on div "Team Cohesion Your Team Cohesion Score is an indicator of how well your company…" at bounding box center [572, 262] width 1145 height 524
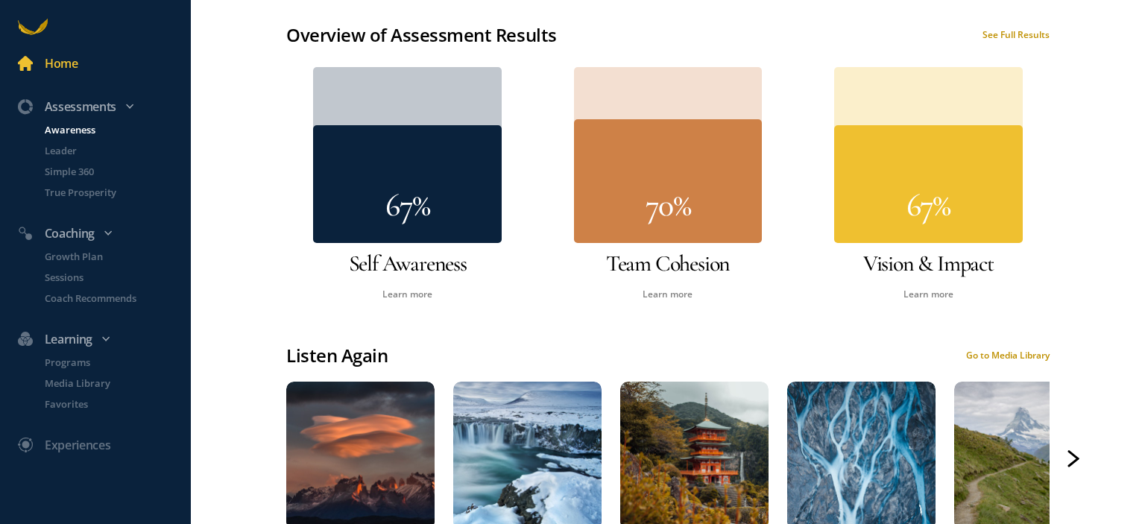
click at [81, 127] on p "Awareness" at bounding box center [116, 129] width 143 height 15
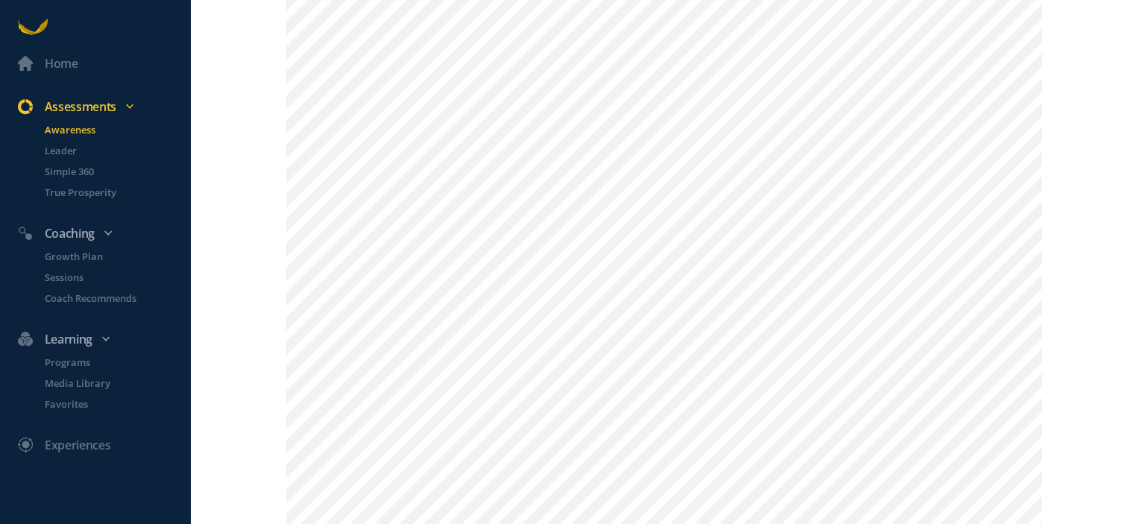
scroll to position [75, 0]
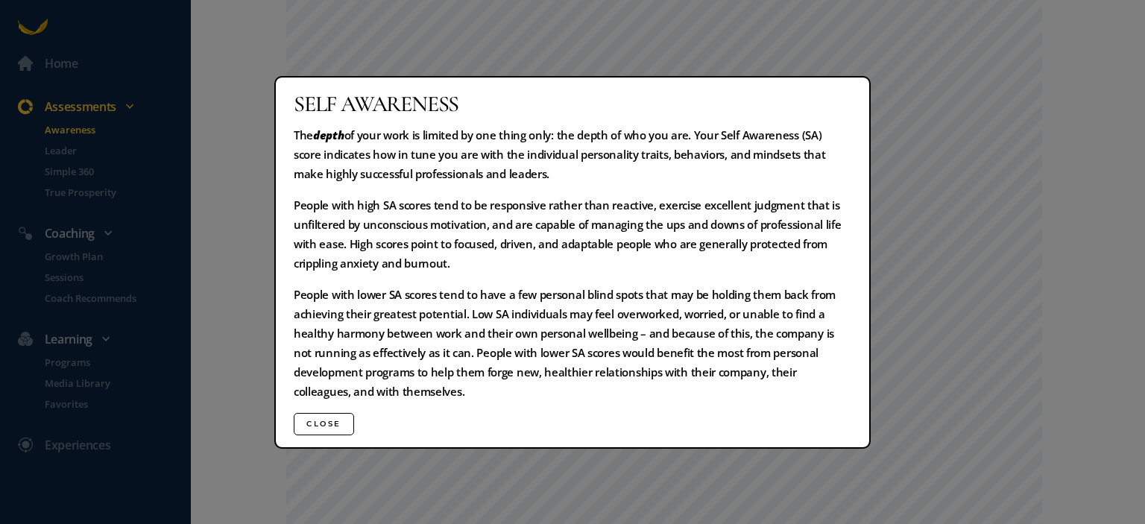
click at [324, 420] on button "Close" at bounding box center [324, 424] width 60 height 22
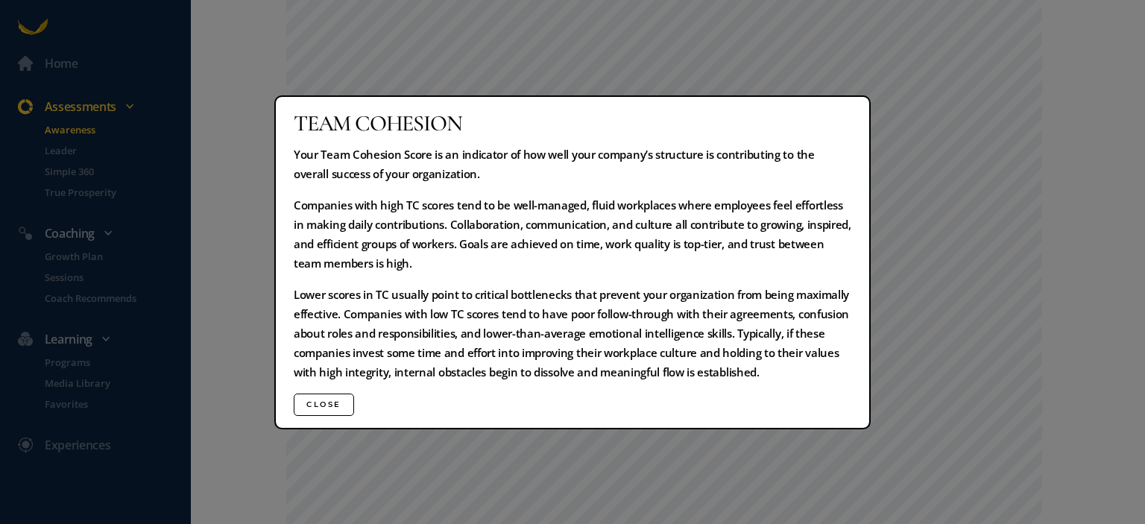
click at [318, 401] on button "Close" at bounding box center [324, 405] width 60 height 22
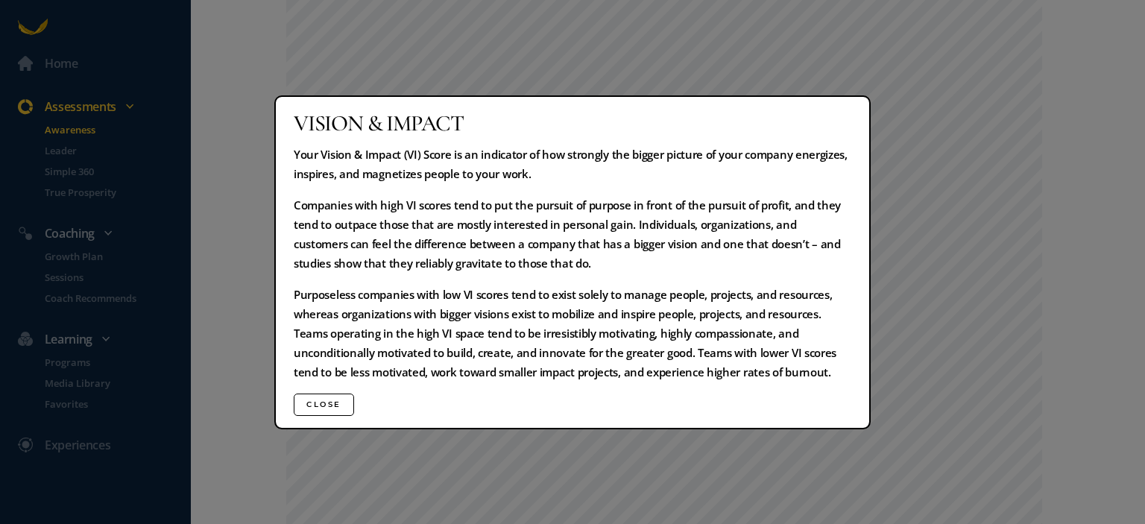
click at [335, 403] on button "Close" at bounding box center [324, 405] width 60 height 22
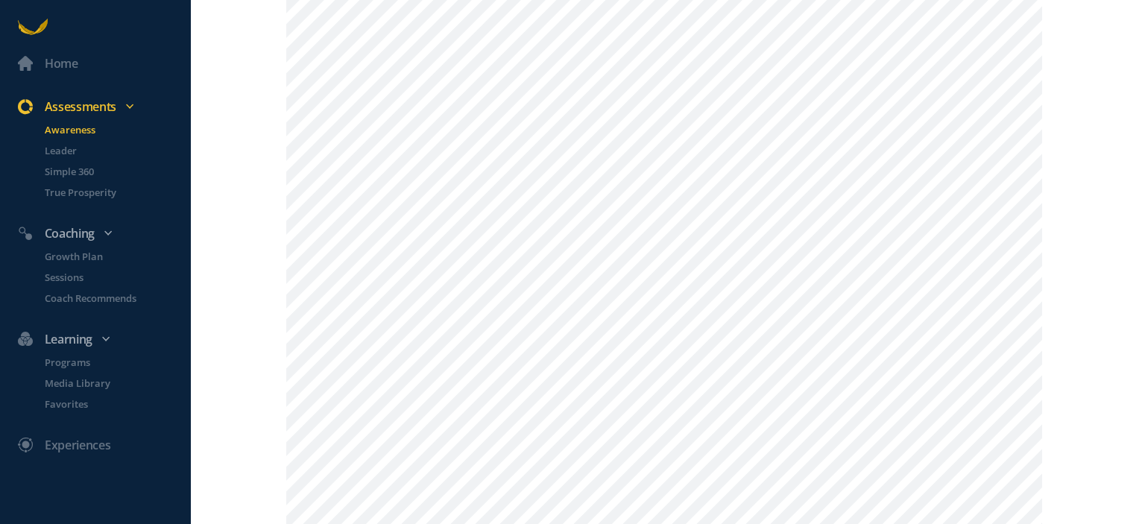
scroll to position [149, 0]
click at [69, 147] on p "Leader" at bounding box center [116, 150] width 143 height 15
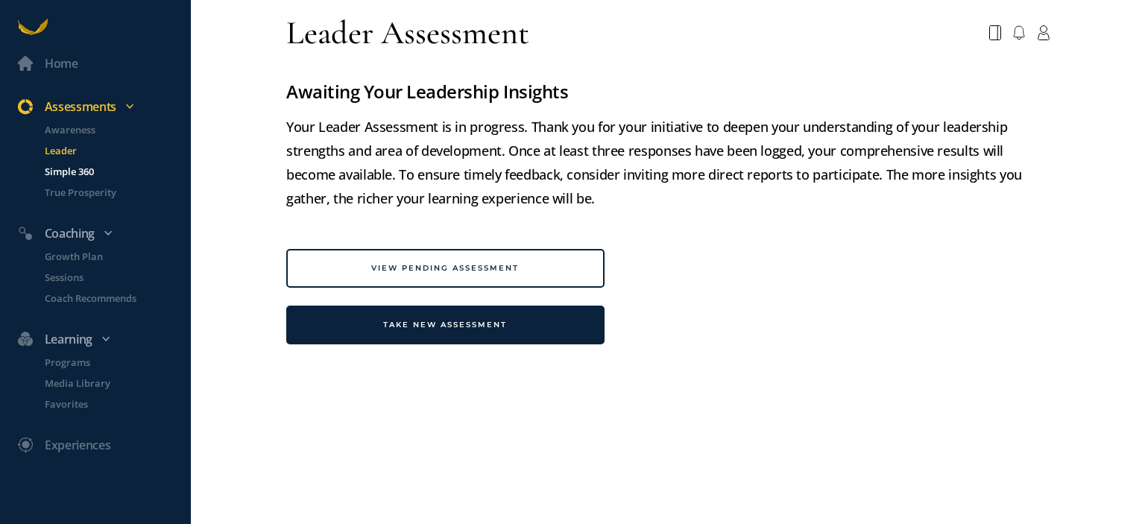
click at [77, 168] on p "Simple 360" at bounding box center [116, 171] width 143 height 15
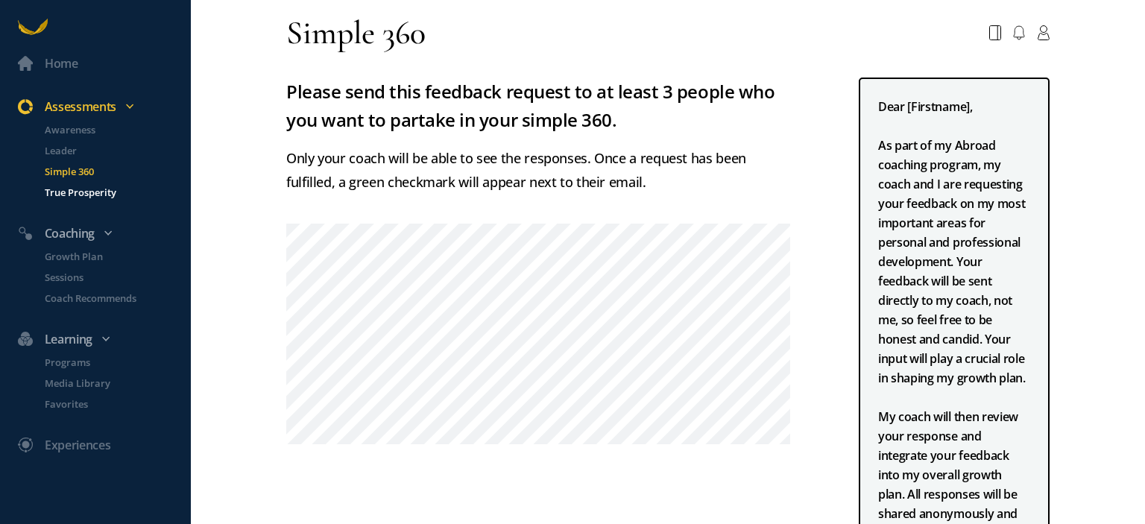
click at [77, 193] on p "True Prosperity" at bounding box center [116, 192] width 143 height 15
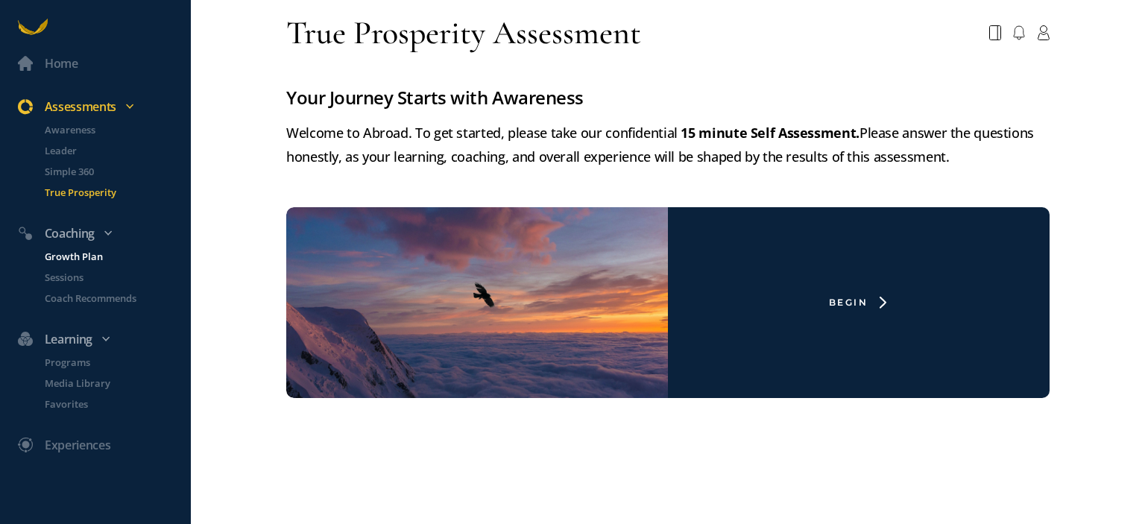
click at [95, 256] on p "Growth Plan" at bounding box center [116, 256] width 143 height 15
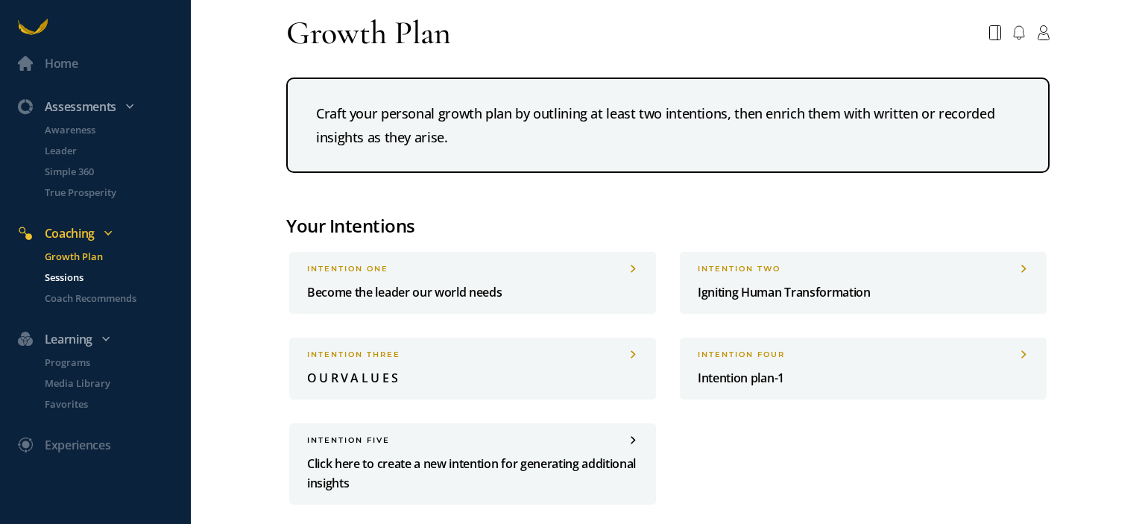
click at [75, 276] on p "Sessions" at bounding box center [116, 277] width 143 height 15
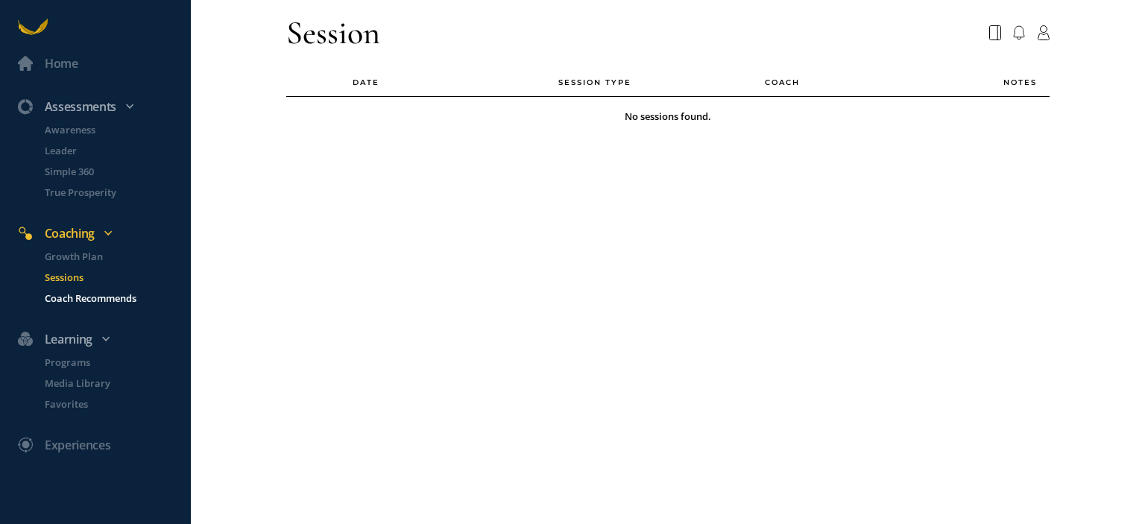
click at [92, 295] on p "Coach Recommends" at bounding box center [116, 298] width 143 height 15
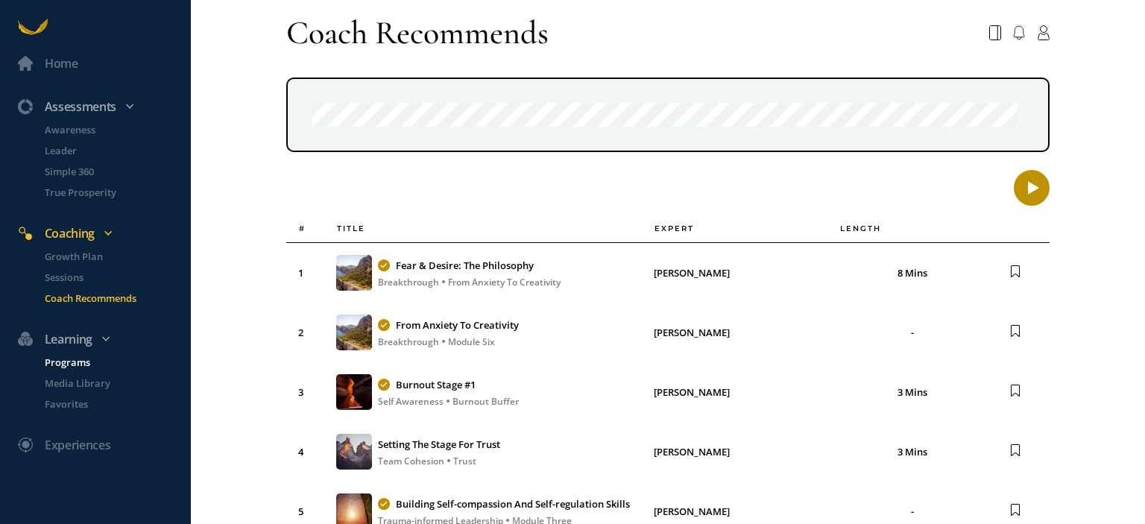
click at [78, 355] on p "Programs" at bounding box center [116, 362] width 143 height 15
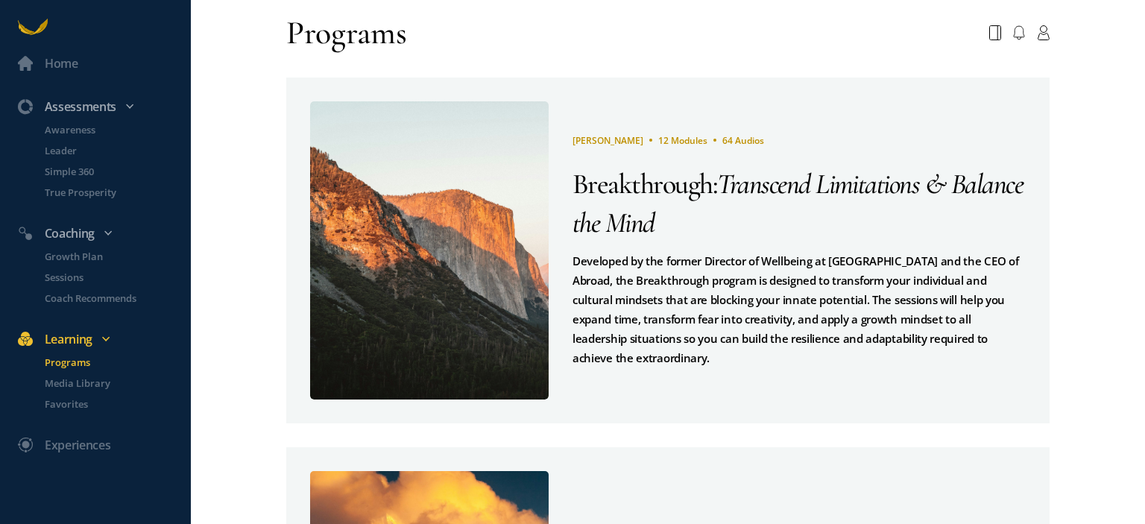
scroll to position [224, 0]
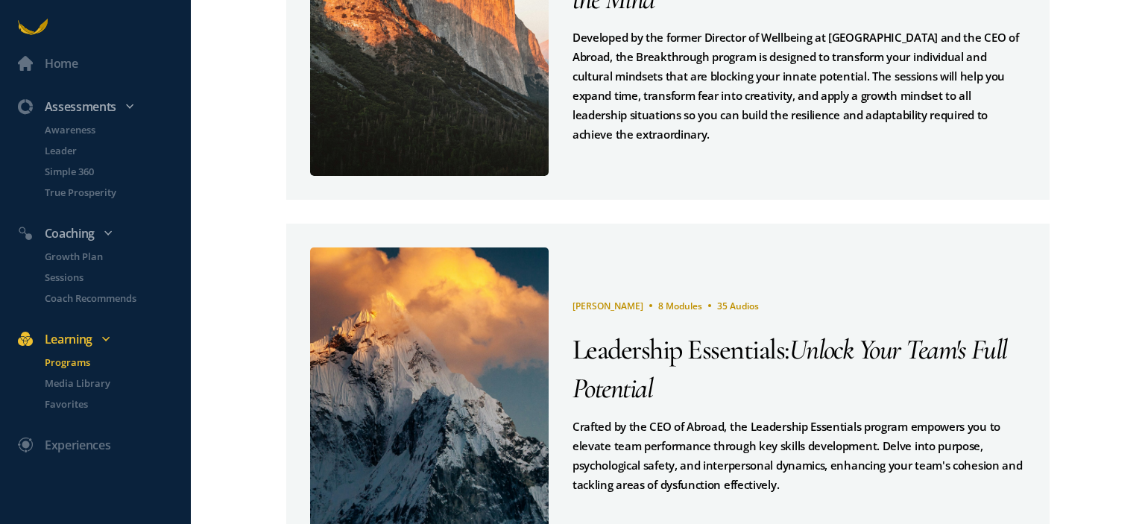
click at [713, 323] on div "[PERSON_NAME] 8 Modules 35 Audios Leadership Essentials : Unlock Your Team's Fu…" at bounding box center [787, 396] width 477 height 298
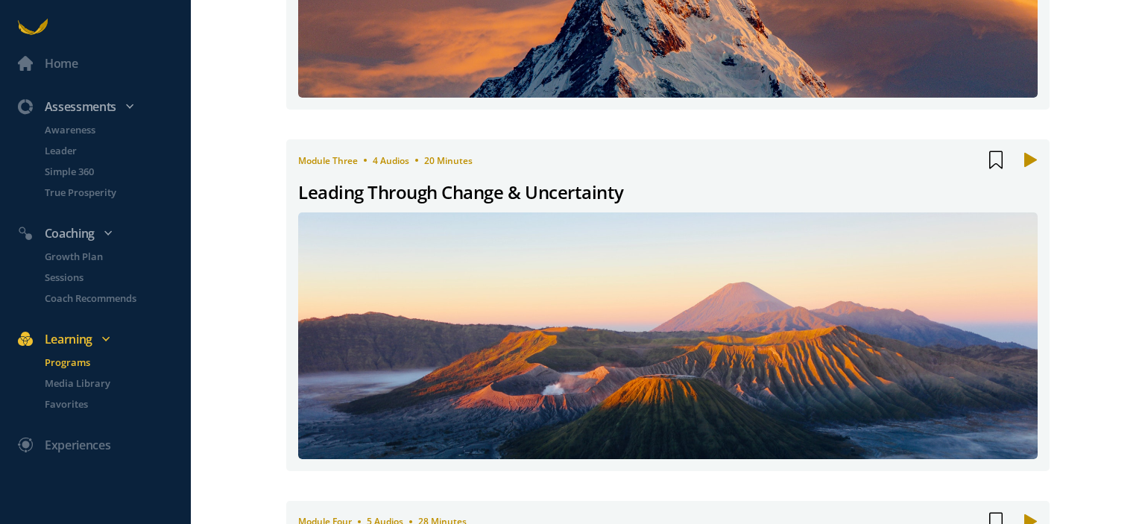
scroll to position [820, 0]
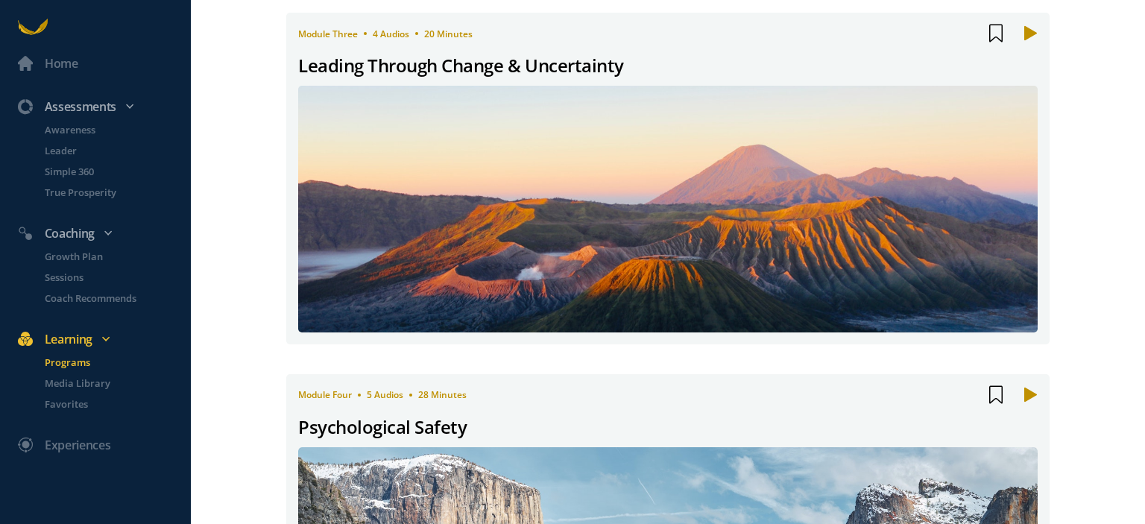
click at [710, 294] on img at bounding box center [667, 209] width 887 height 296
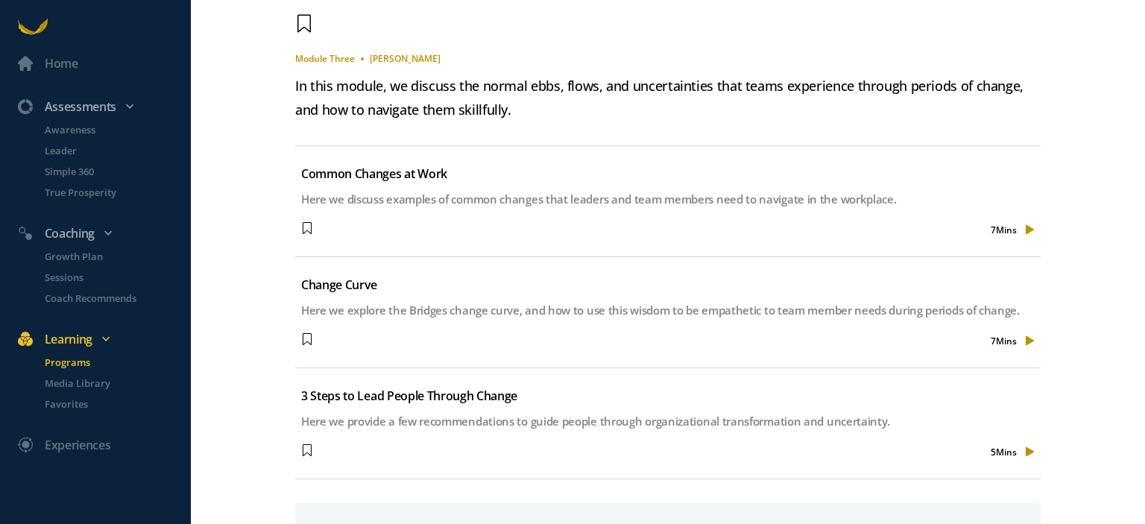
scroll to position [643, 0]
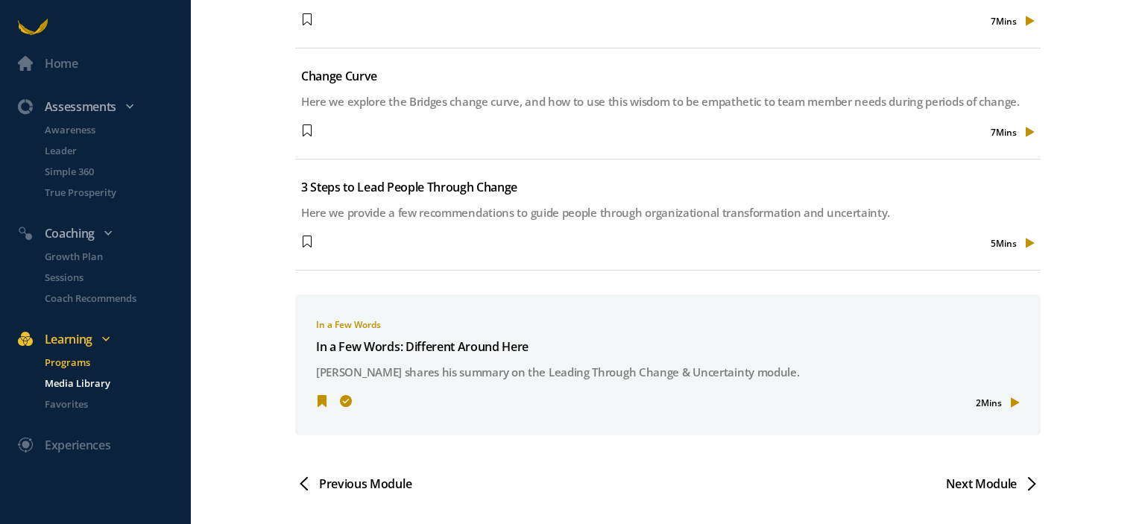
click at [95, 380] on p "Media Library" at bounding box center [116, 383] width 143 height 15
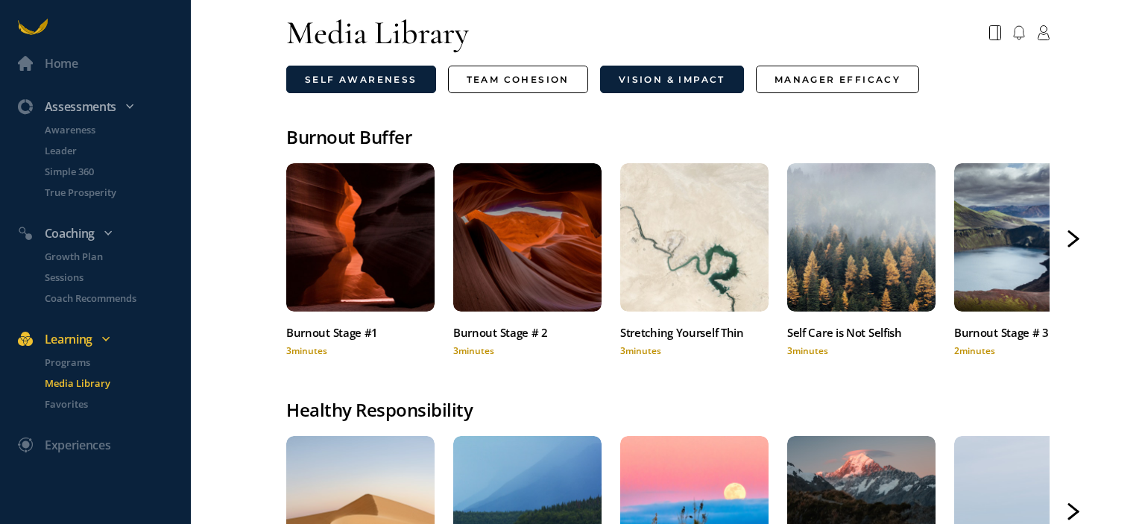
click at [689, 78] on link "Vision & Impact" at bounding box center [672, 80] width 144 height 28
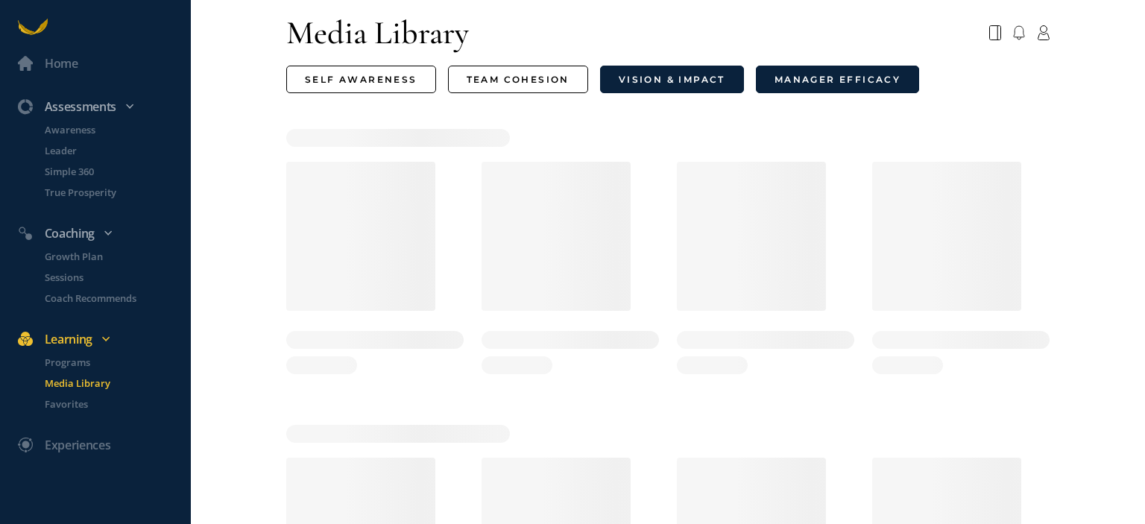
click at [793, 74] on link "Manager Efficacy" at bounding box center [837, 80] width 163 height 28
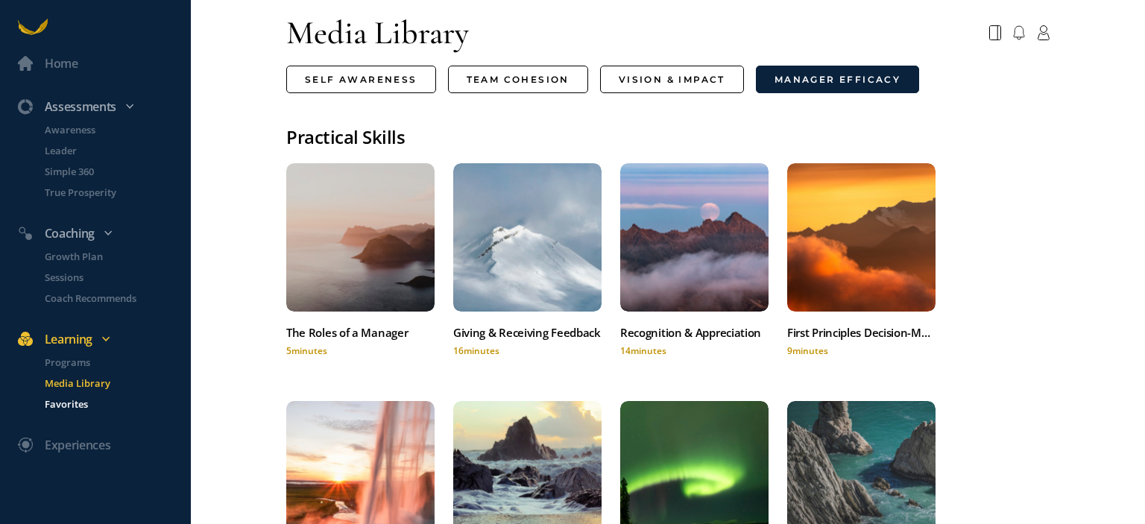
drag, startPoint x: 75, startPoint y: 403, endPoint x: 101, endPoint y: 399, distance: 27.1
click at [75, 403] on p "Favorites" at bounding box center [116, 404] width 143 height 15
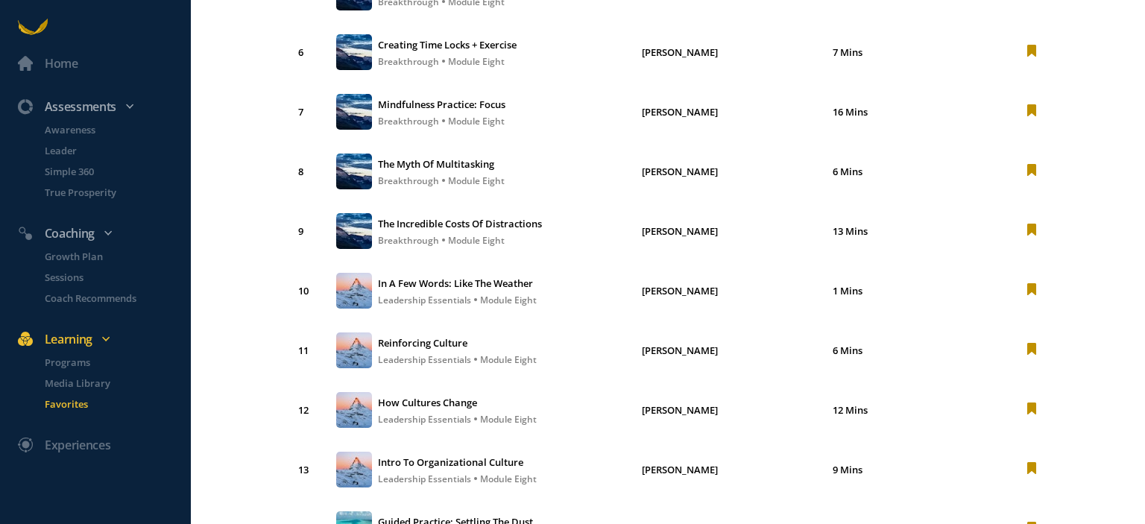
scroll to position [671, 0]
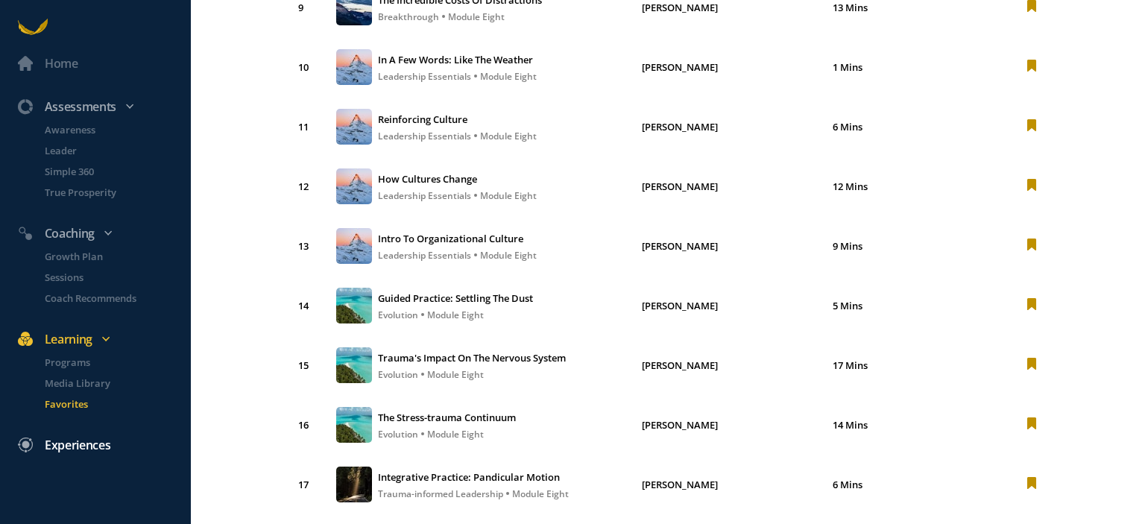
click at [74, 440] on div "Experiences" at bounding box center [78, 444] width 66 height 19
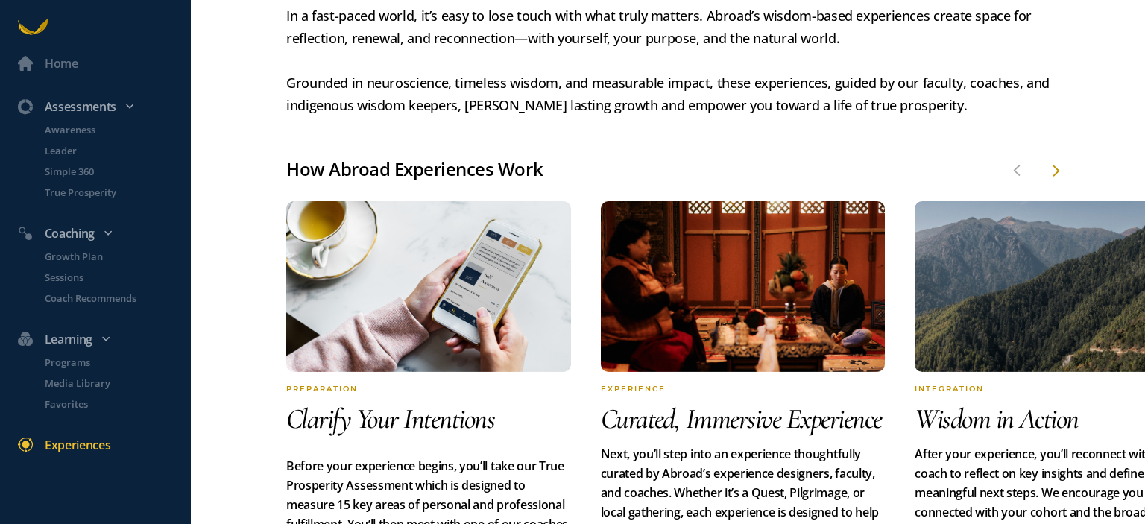
scroll to position [456, 0]
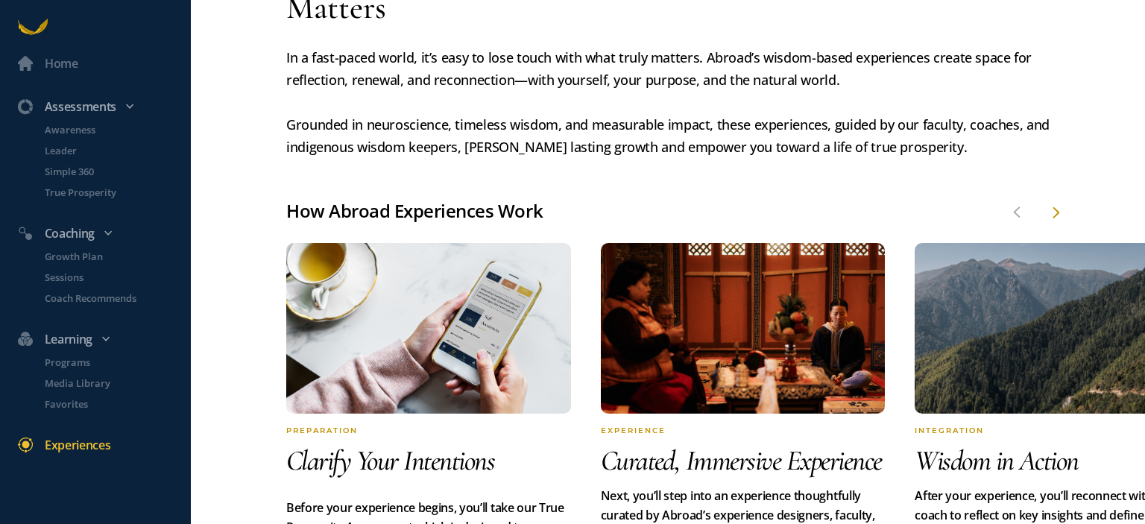
click at [1049, 204] on div at bounding box center [1055, 212] width 12 height 17
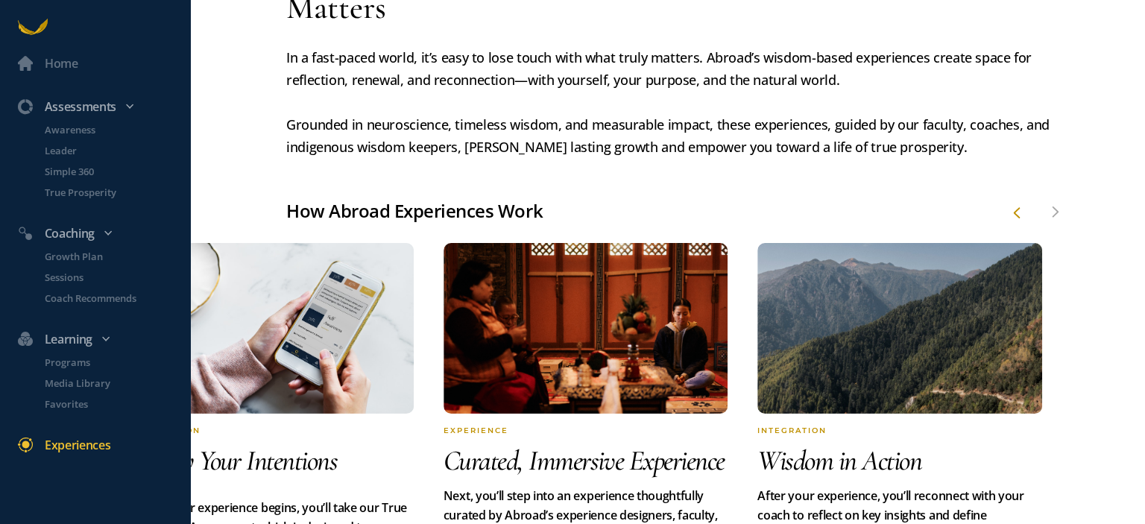
click at [1049, 202] on div "Home Assessments Awareness Leader Simple 360 True Prosperity Coaching Growth Pl…" at bounding box center [572, 262] width 1145 height 524
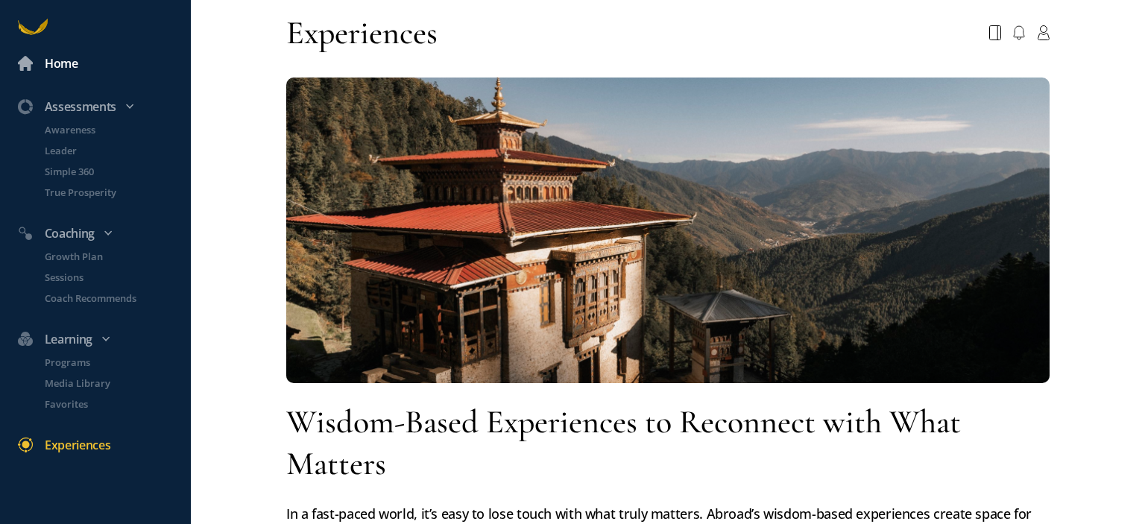
click at [69, 61] on div "Home" at bounding box center [62, 63] width 34 height 19
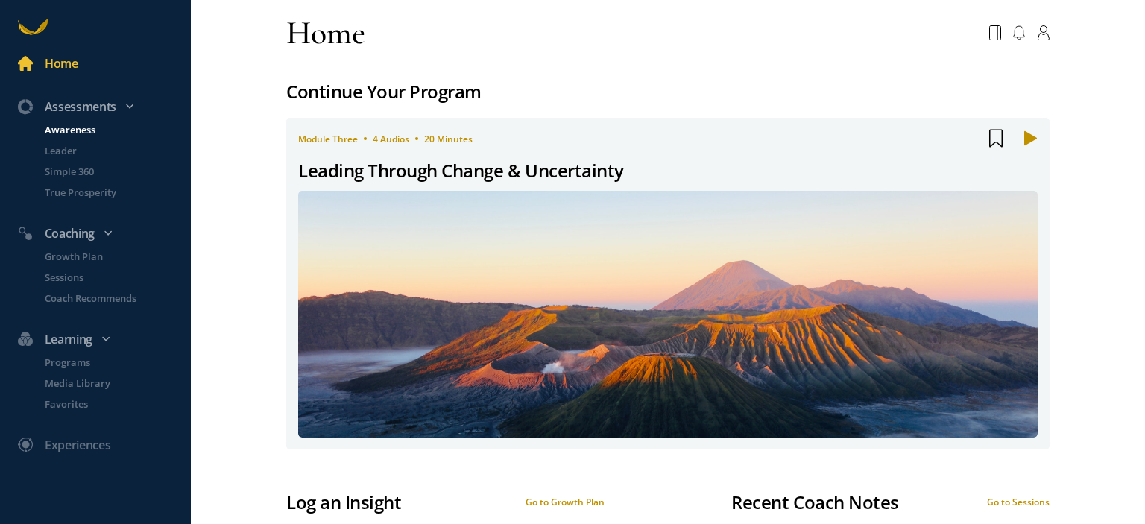
click at [75, 130] on p "Awareness" at bounding box center [116, 129] width 143 height 15
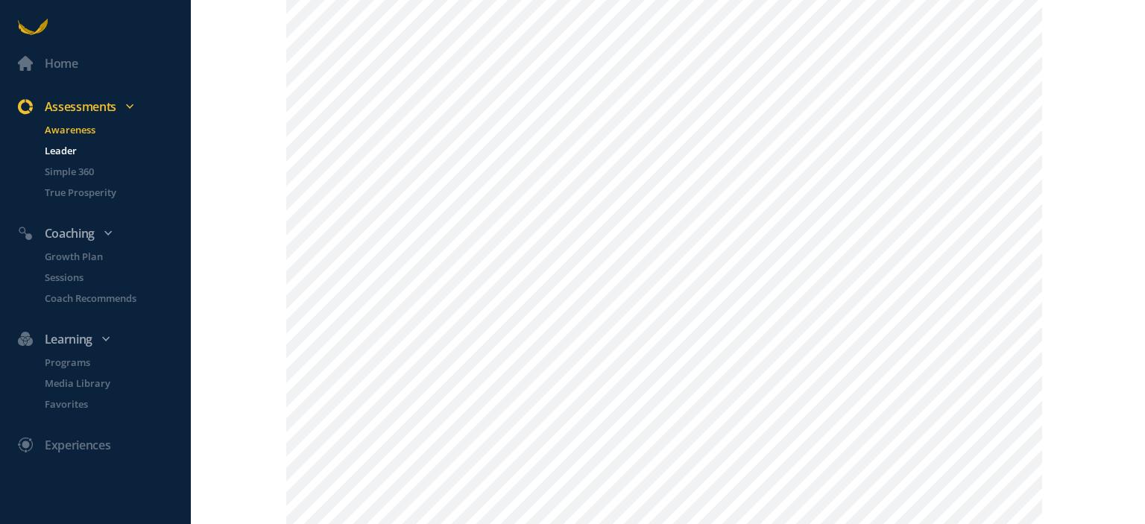
click at [75, 149] on p "Leader" at bounding box center [116, 150] width 143 height 15
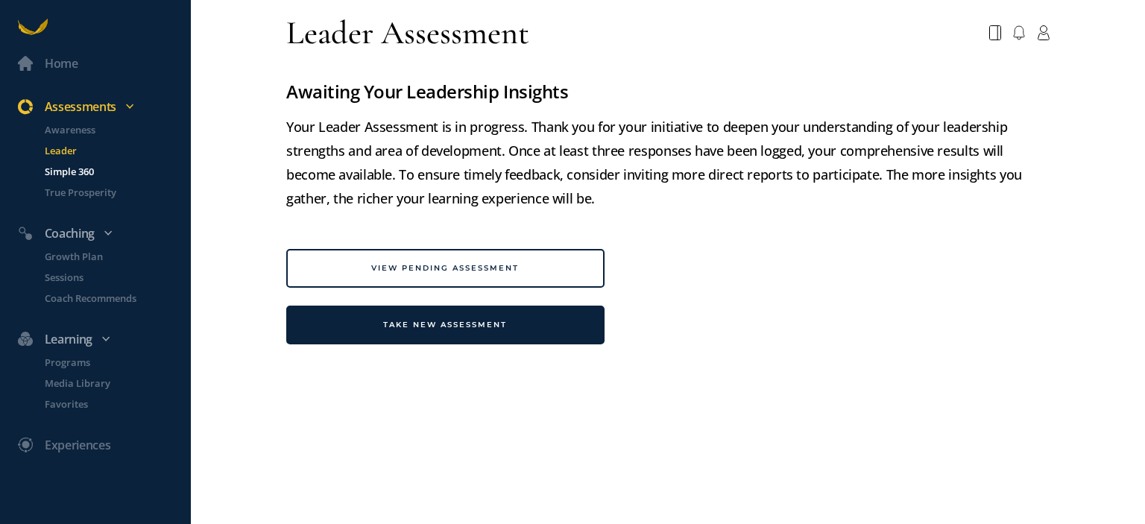
click at [86, 169] on p "Simple 360" at bounding box center [116, 171] width 143 height 15
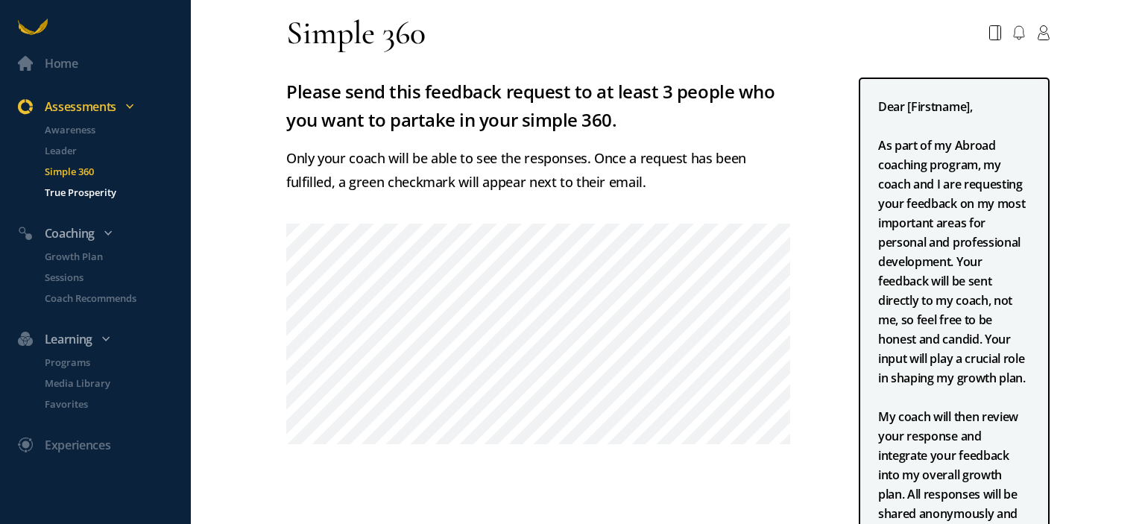
click at [93, 190] on p "True Prosperity" at bounding box center [116, 192] width 143 height 15
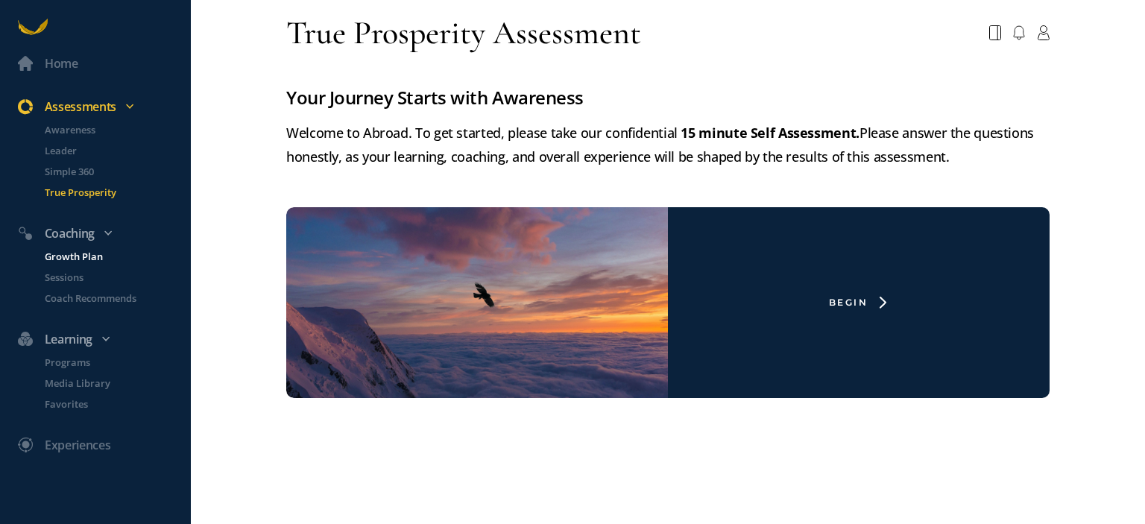
click at [83, 252] on p "Growth Plan" at bounding box center [116, 256] width 143 height 15
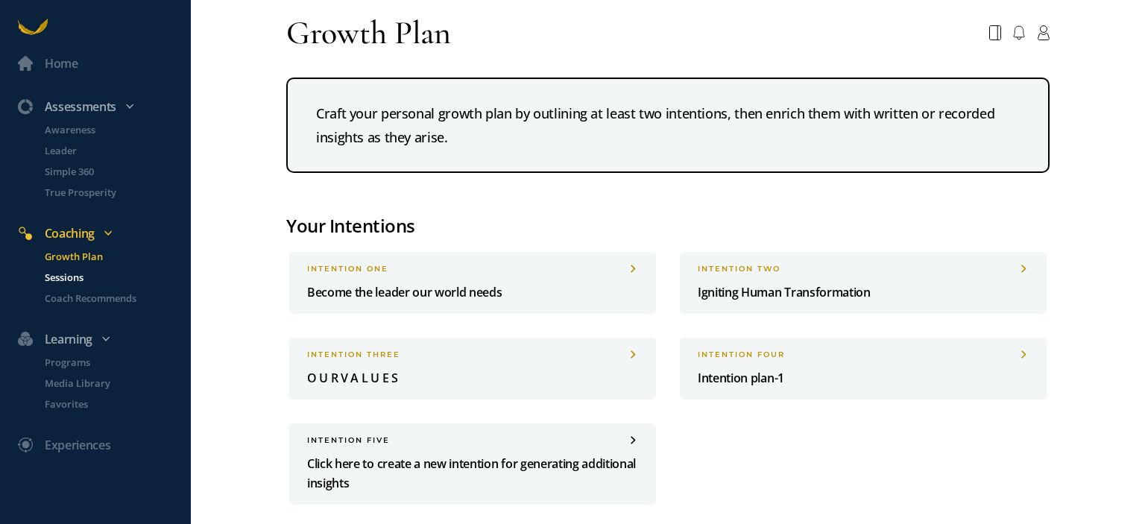
click at [72, 275] on p "Sessions" at bounding box center [116, 277] width 143 height 15
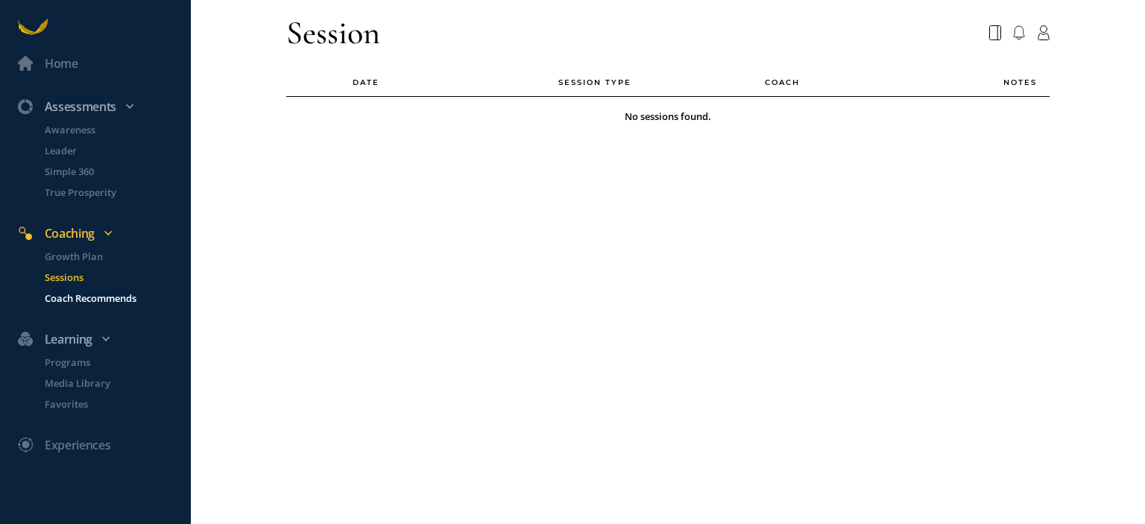
click at [86, 294] on p "Coach Recommends" at bounding box center [116, 298] width 143 height 15
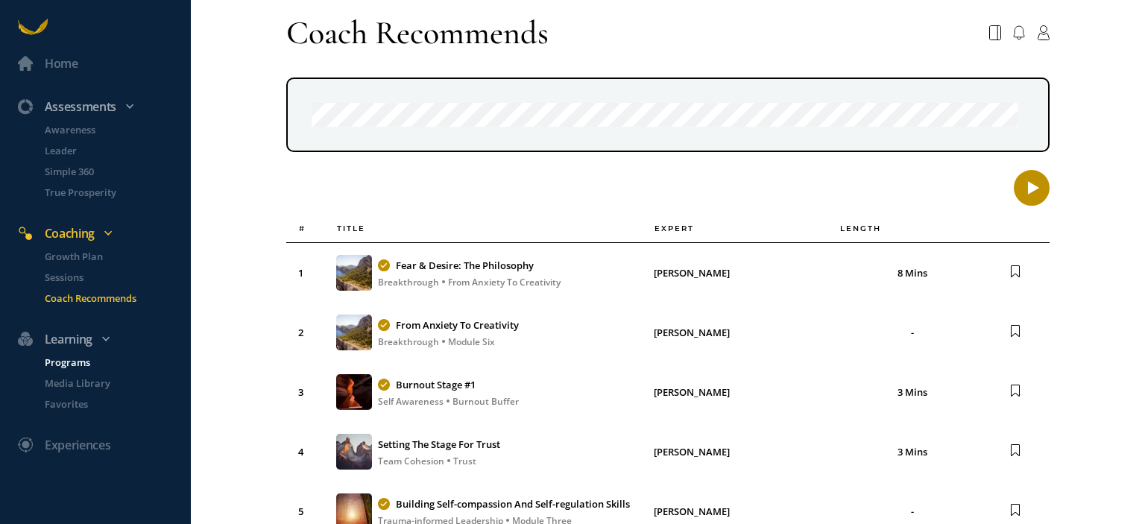
click at [81, 364] on p "Programs" at bounding box center [116, 362] width 143 height 15
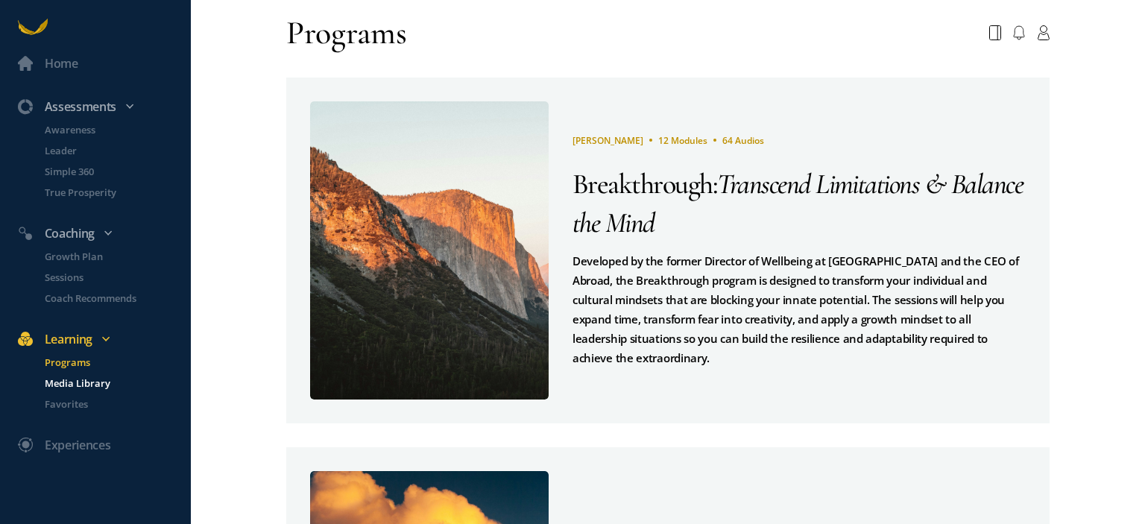
click at [73, 384] on p "Media Library" at bounding box center [116, 383] width 143 height 15
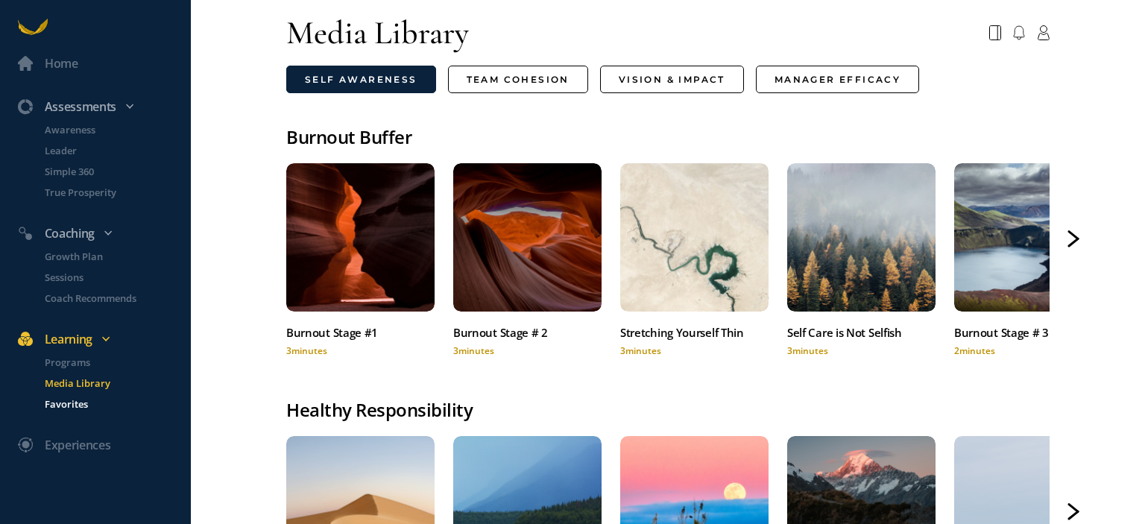
click at [71, 402] on p "Favorites" at bounding box center [116, 404] width 143 height 15
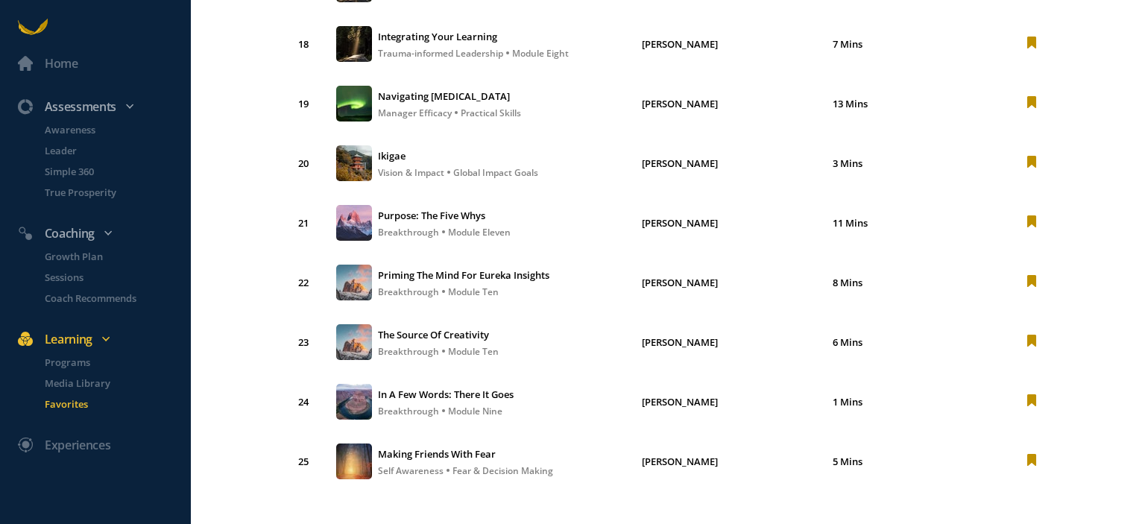
scroll to position [1172, 0]
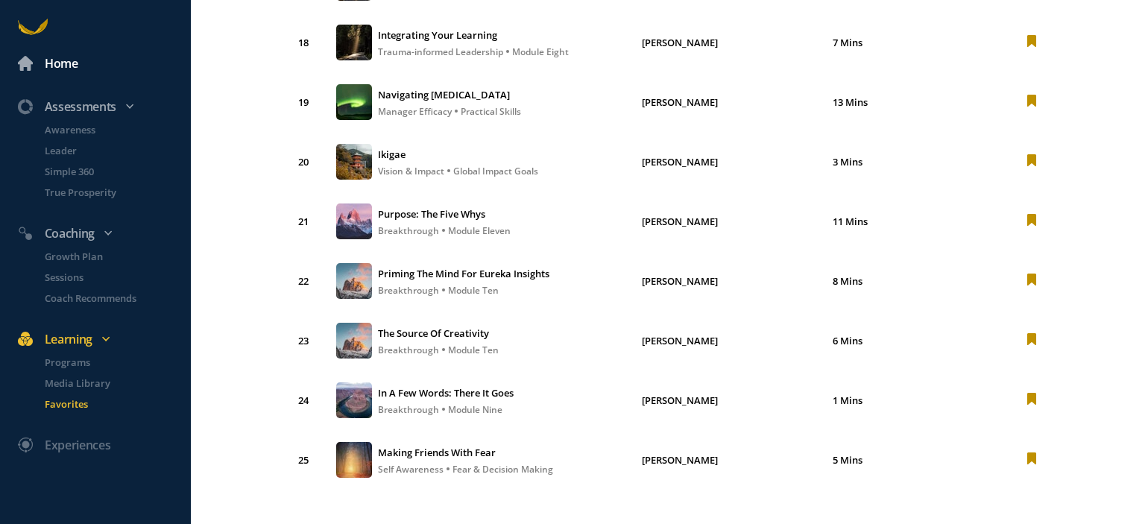
click at [69, 63] on div "Home" at bounding box center [62, 63] width 34 height 19
